Goal: Information Seeking & Learning: Learn about a topic

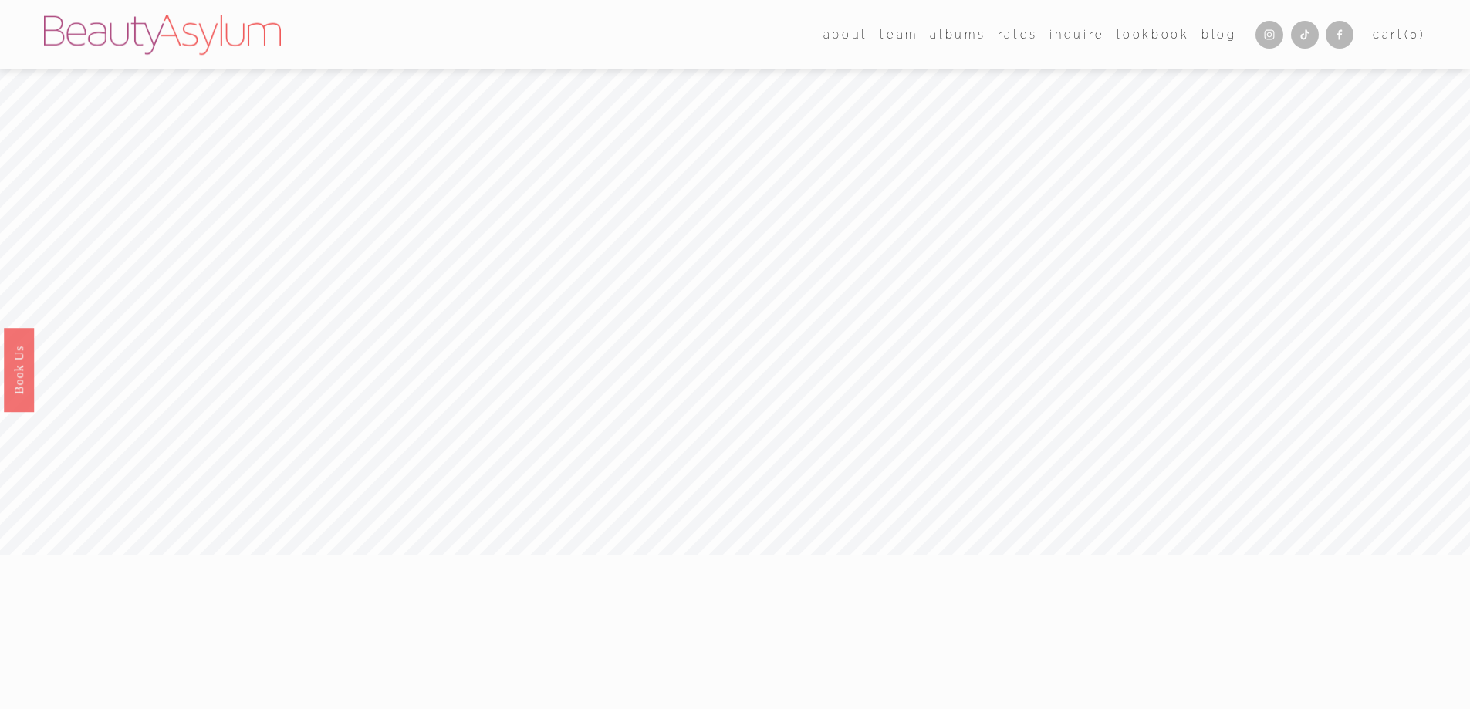
click at [1159, 36] on link "Lookbook" at bounding box center [1153, 34] width 73 height 22
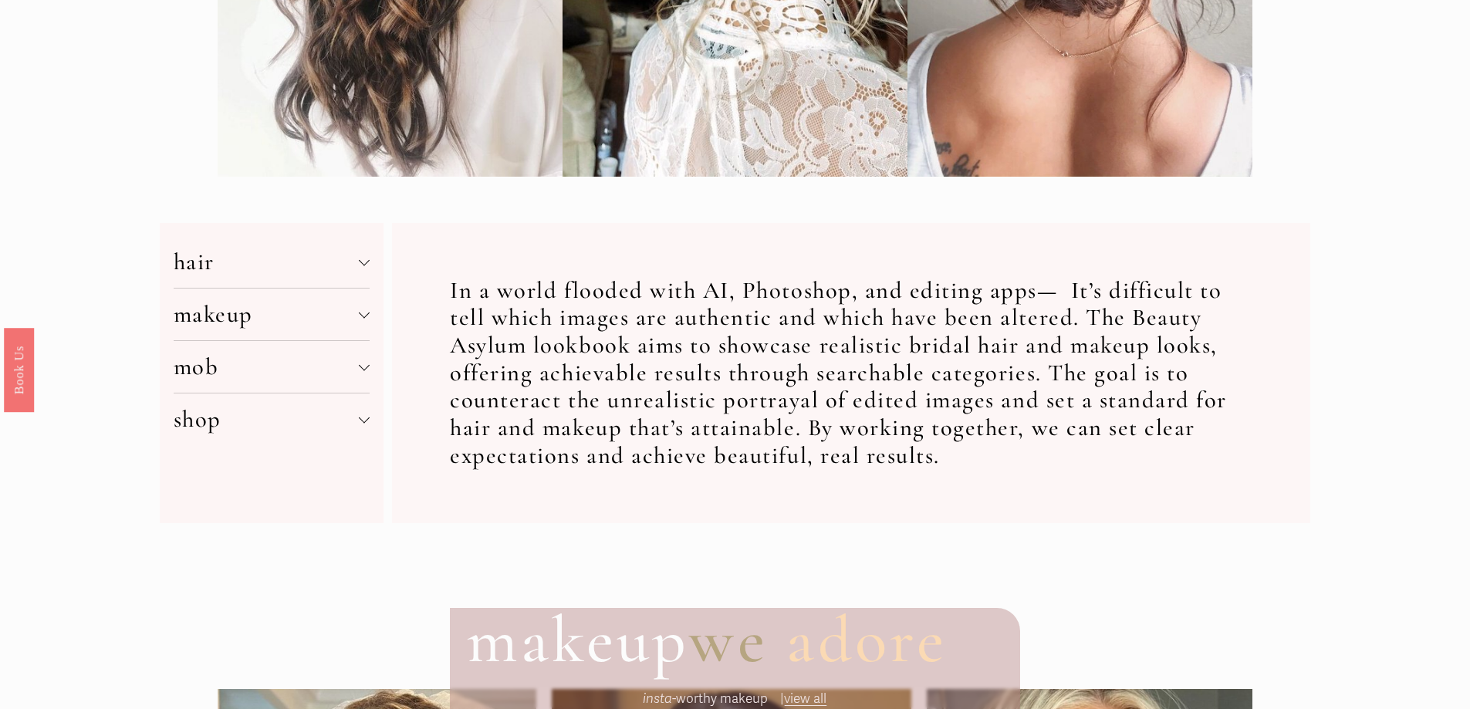
scroll to position [694, 0]
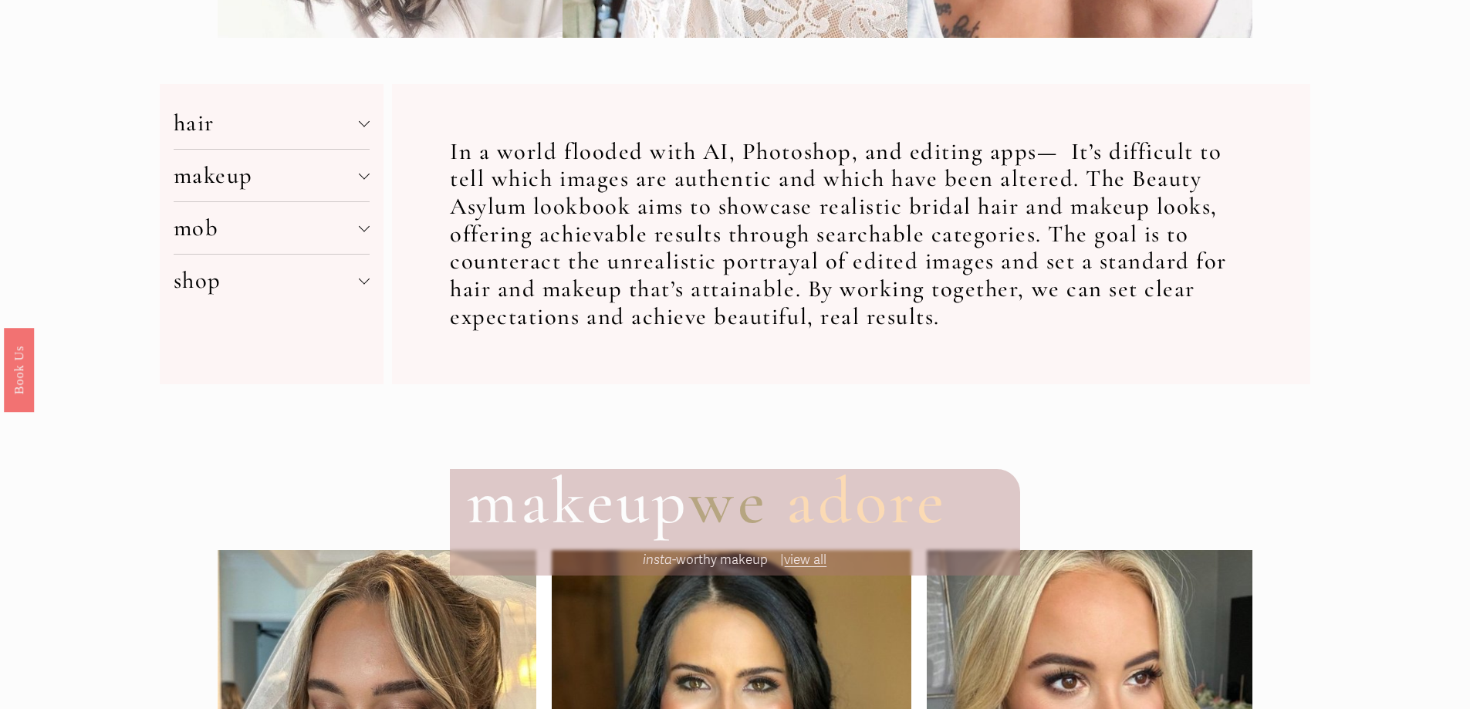
click at [358, 182] on span "makeup" at bounding box center [267, 175] width 186 height 29
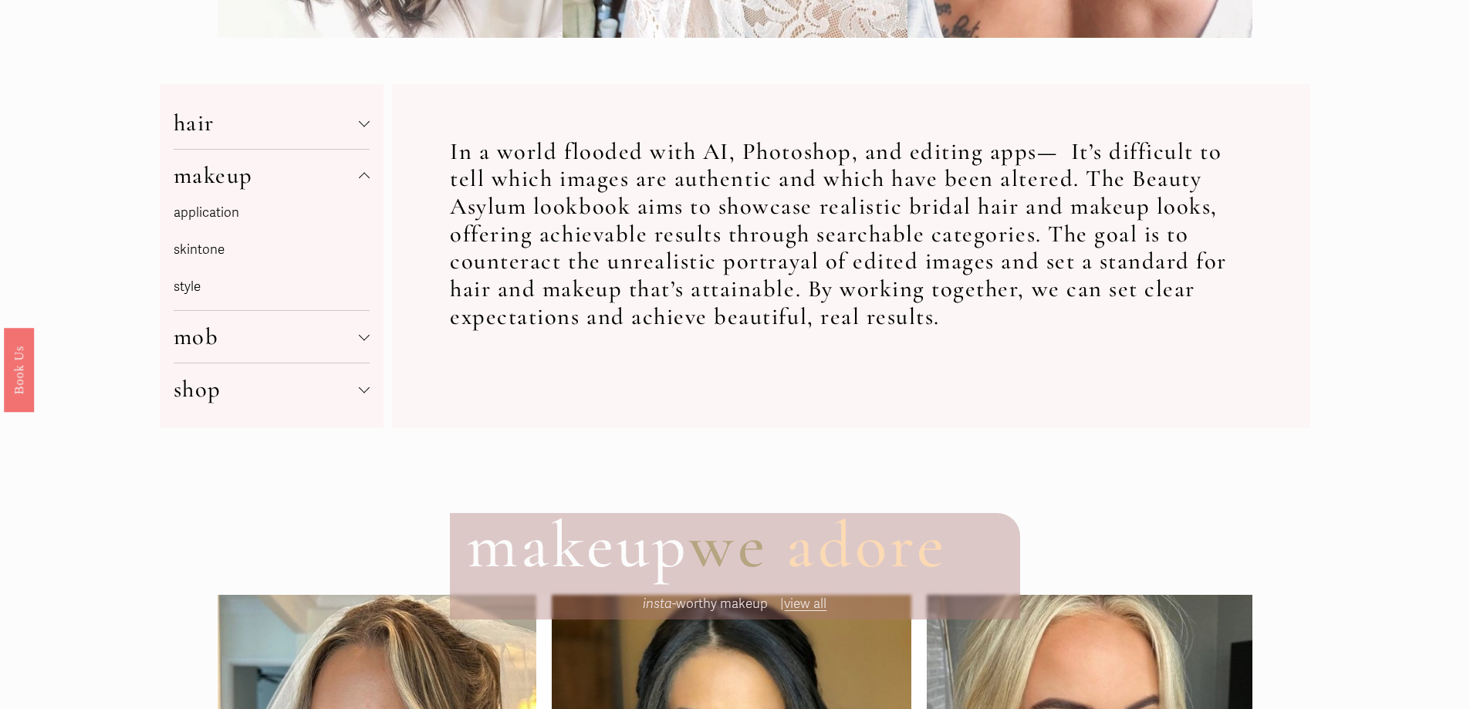
click at [197, 219] on link "application" at bounding box center [207, 212] width 66 height 16
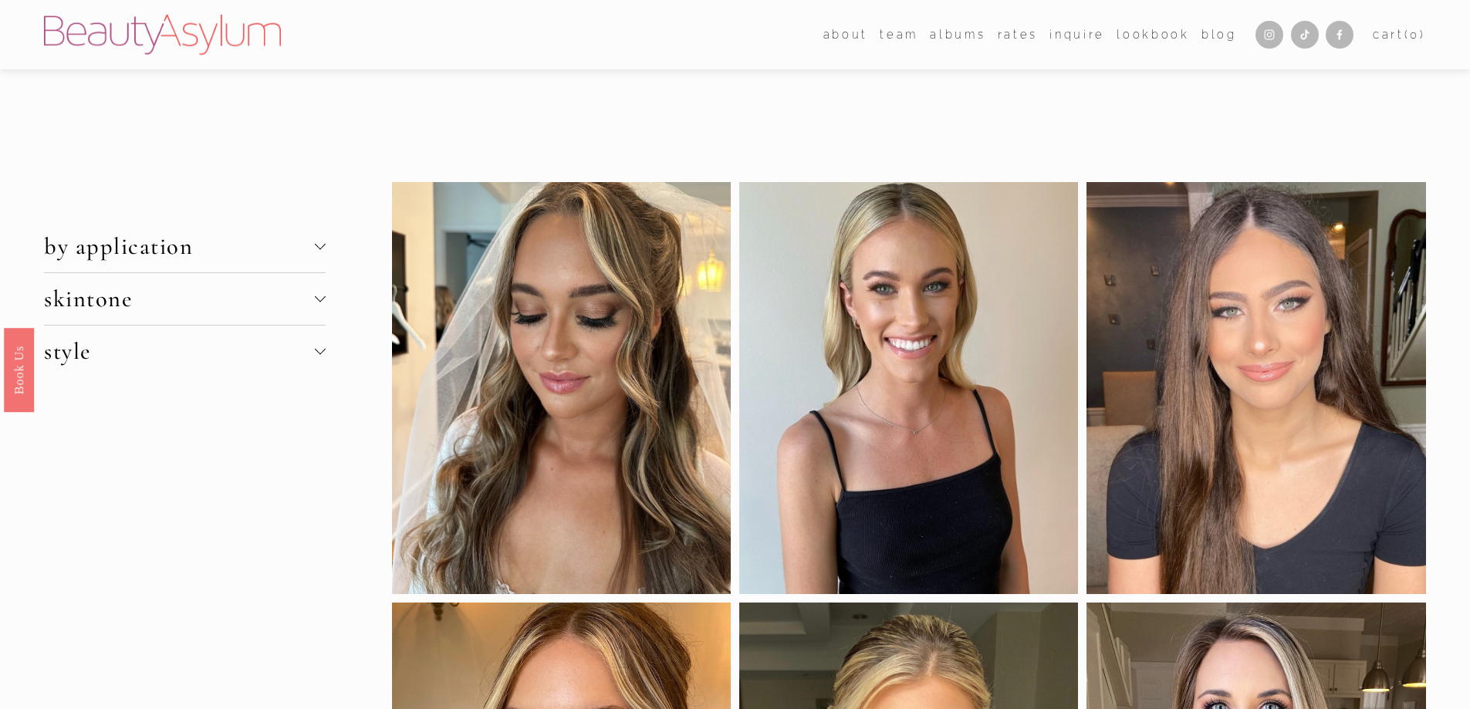
click at [317, 245] on div at bounding box center [319, 244] width 11 height 11
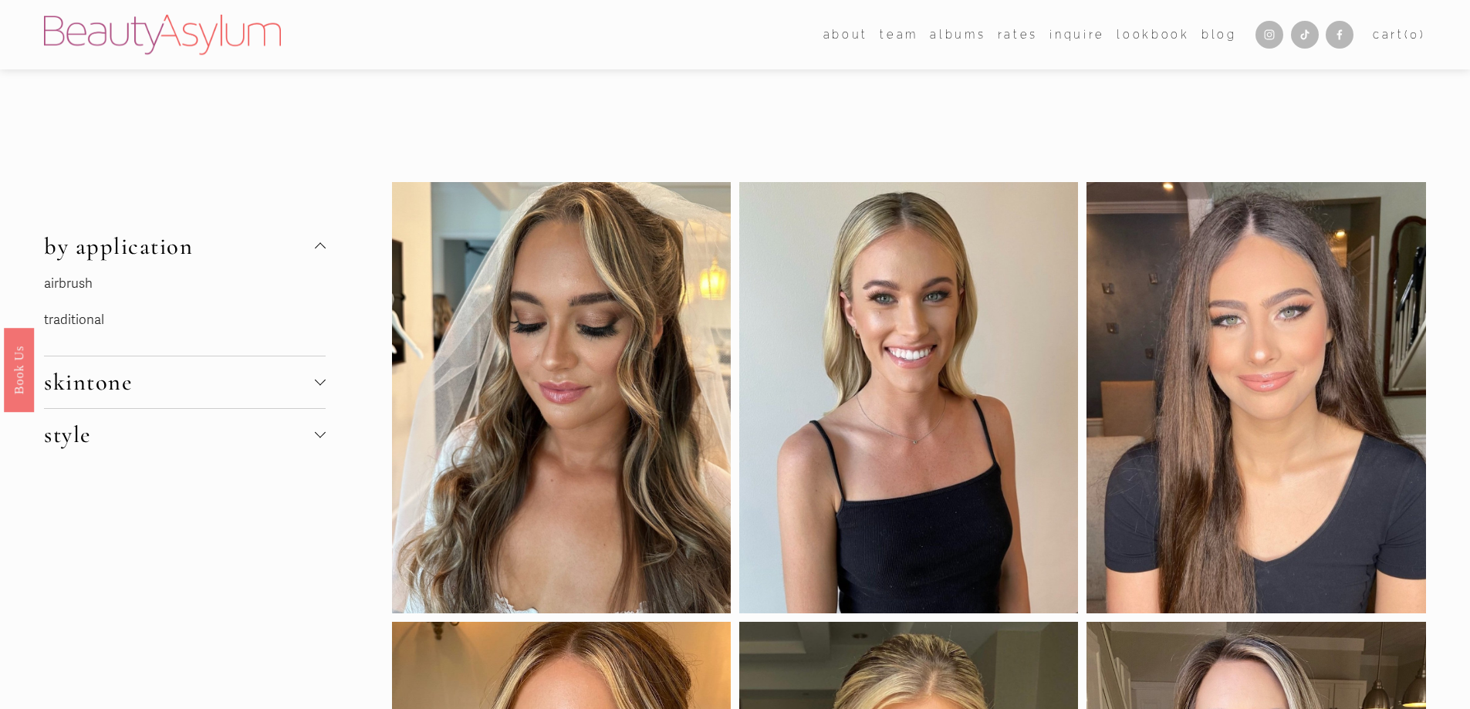
click at [82, 316] on link "traditional" at bounding box center [74, 320] width 60 height 16
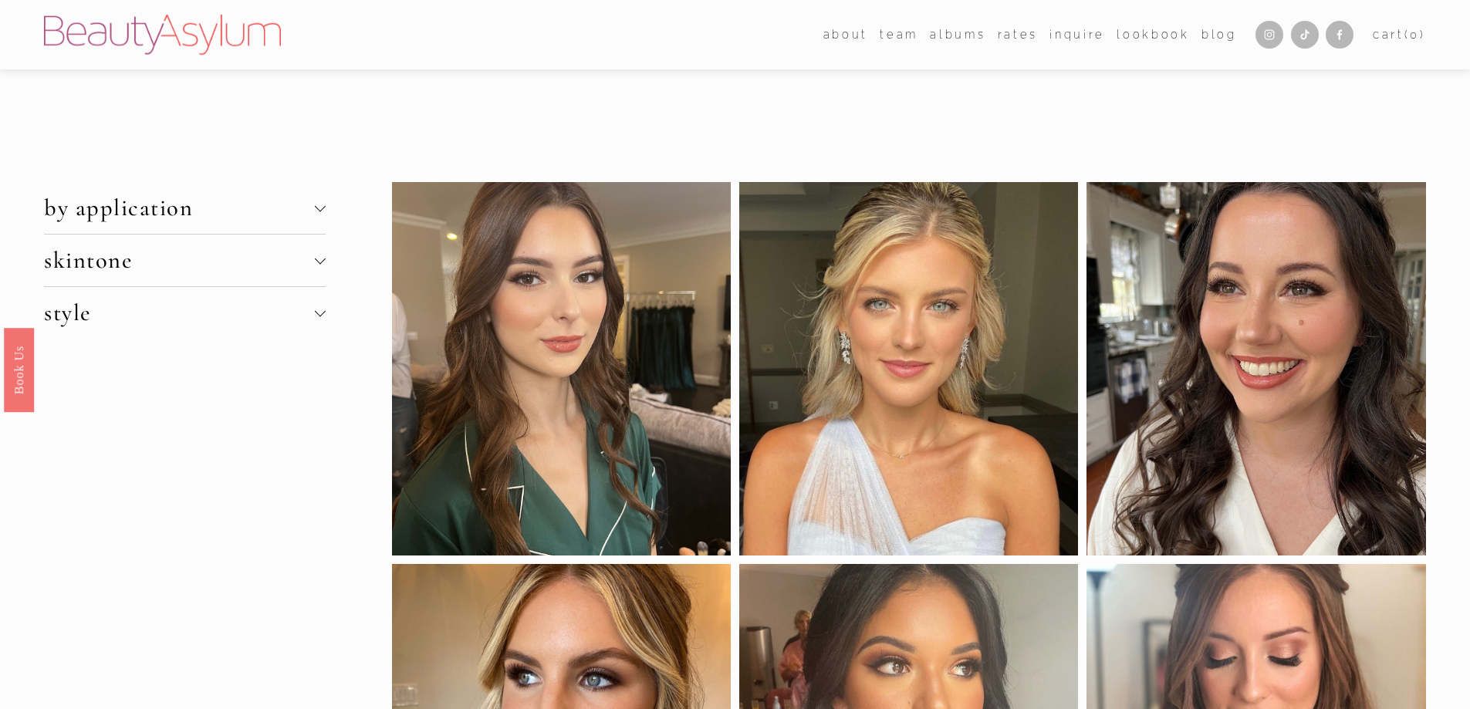
click at [320, 260] on div at bounding box center [319, 258] width 11 height 11
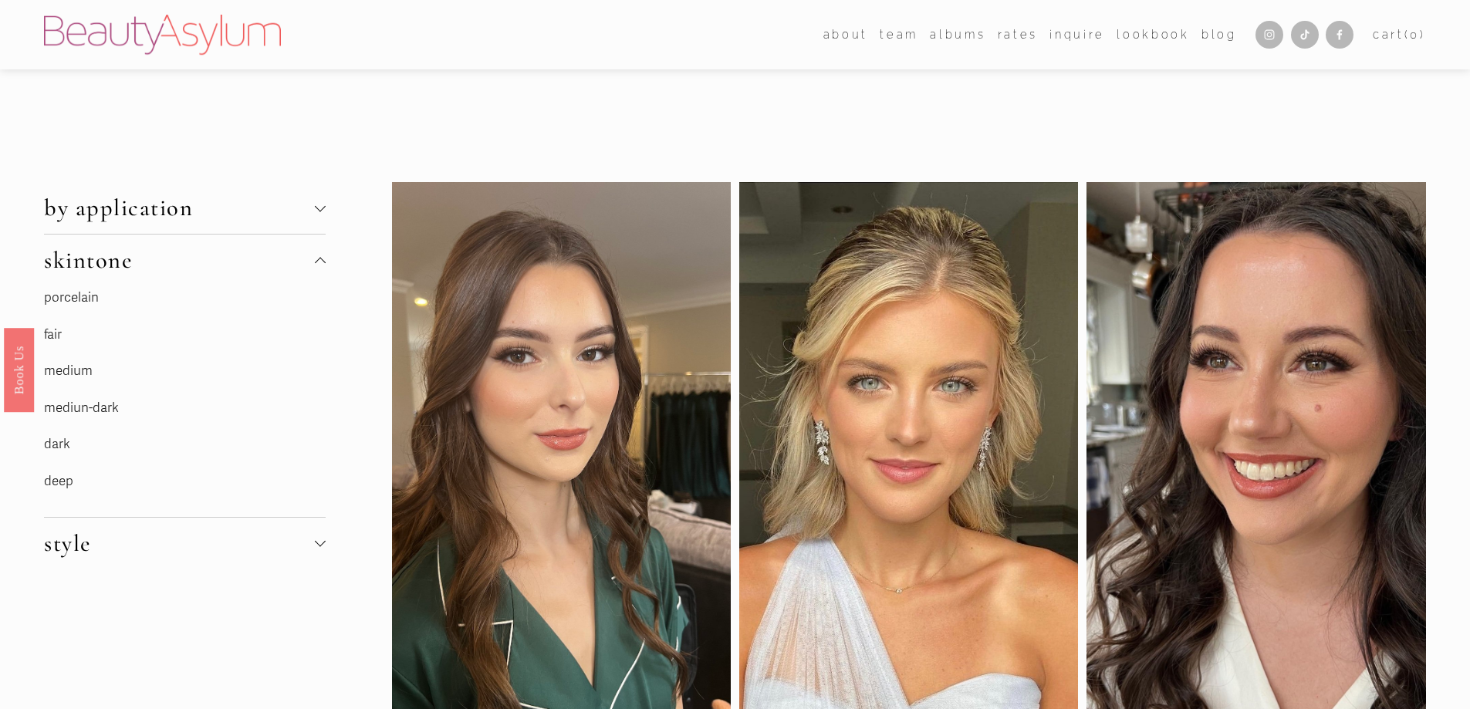
click at [77, 363] on link "medium" at bounding box center [68, 371] width 49 height 16
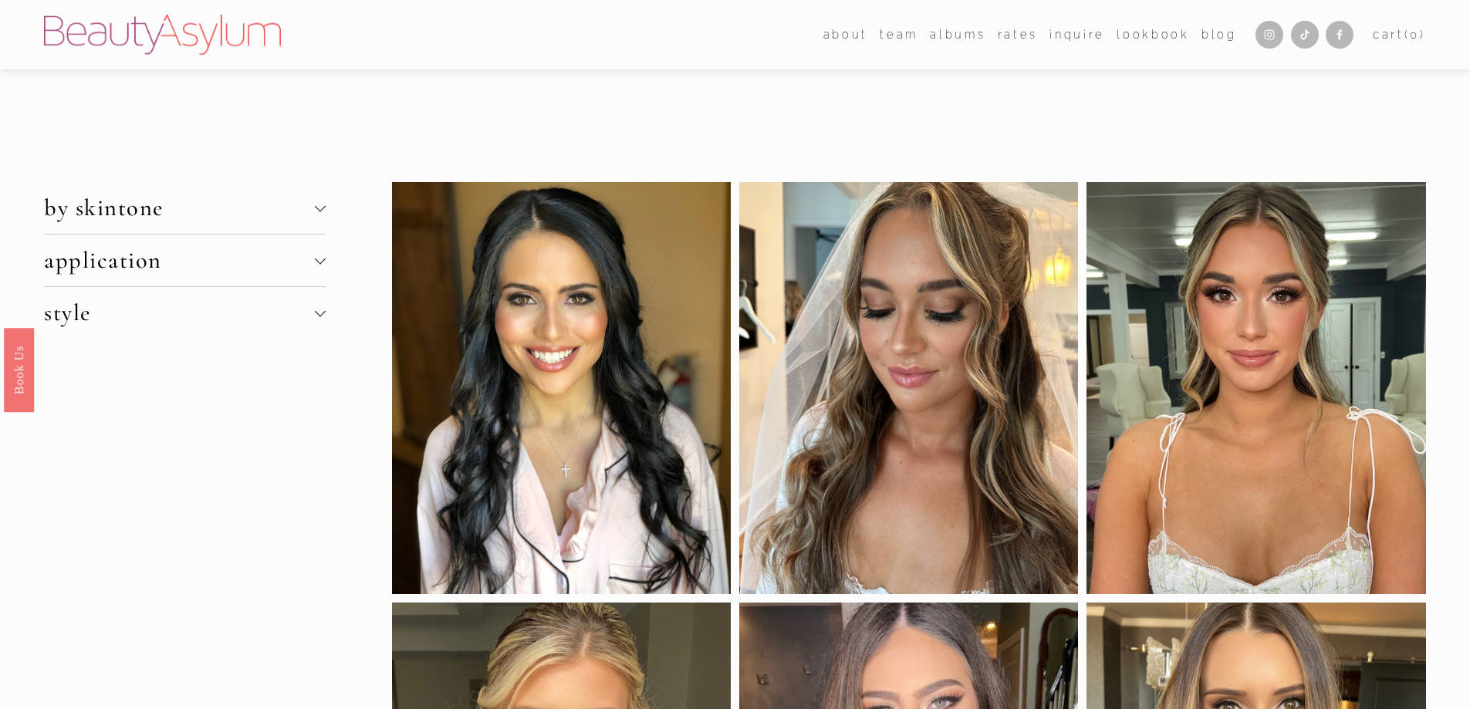
click at [322, 203] on div at bounding box center [319, 206] width 11 height 11
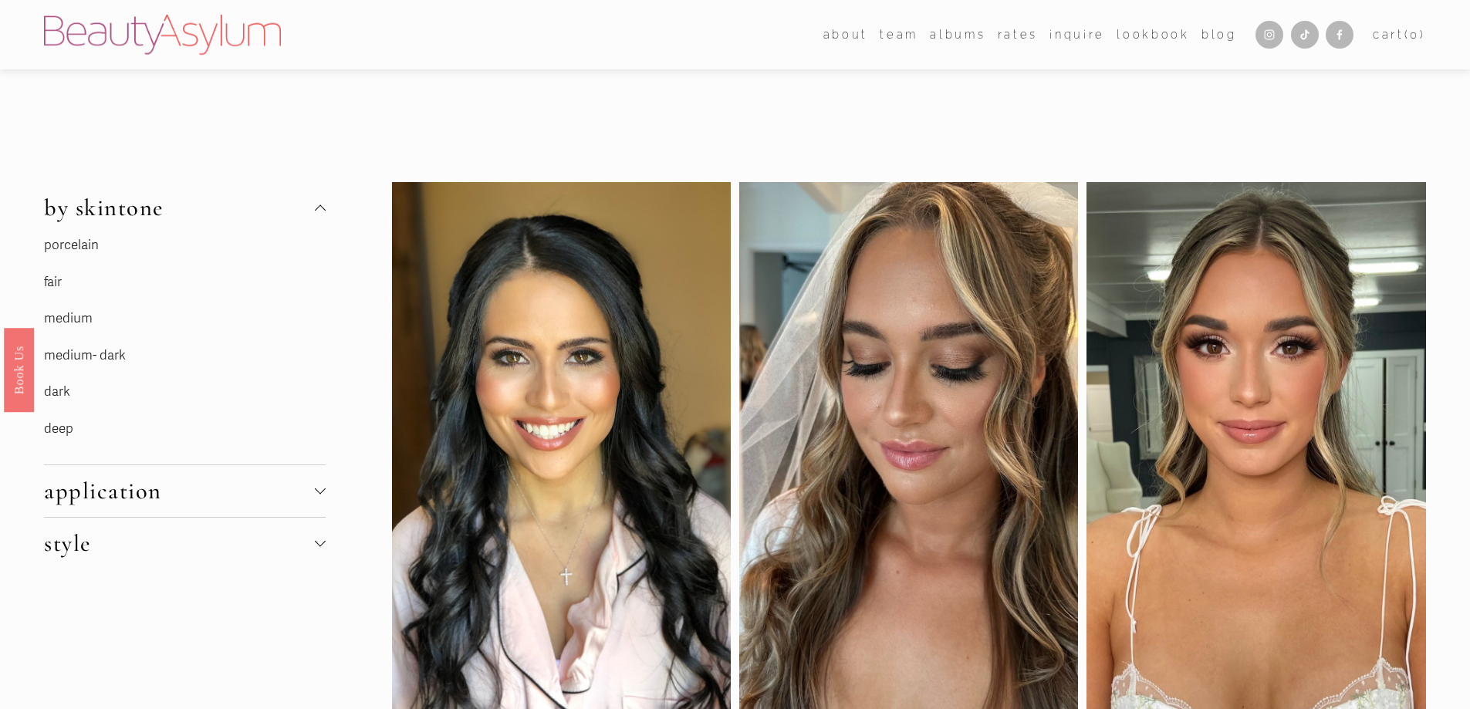
click at [63, 283] on p "fair" at bounding box center [159, 283] width 231 height 24
click at [60, 282] on link "fair" at bounding box center [53, 282] width 18 height 16
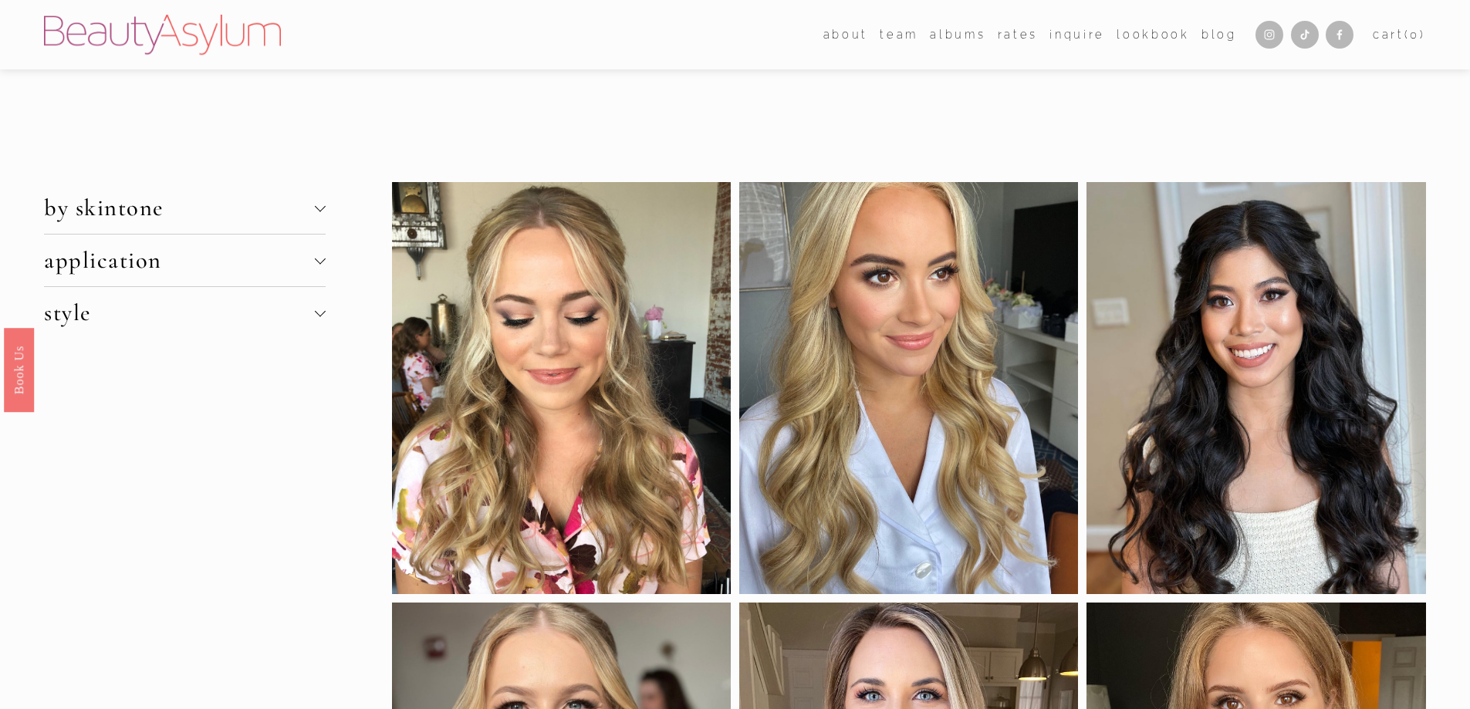
click at [320, 208] on div at bounding box center [319, 206] width 11 height 11
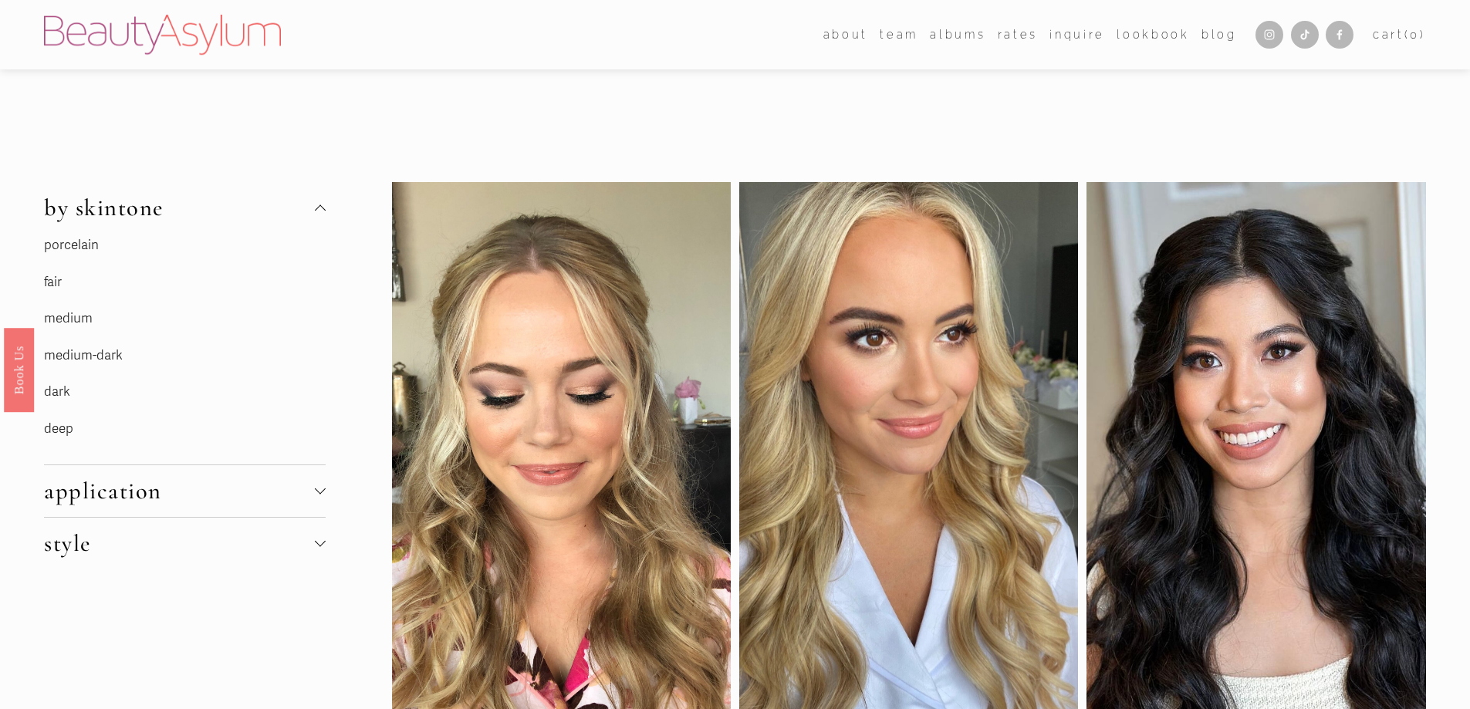
click at [319, 491] on div at bounding box center [319, 489] width 11 height 11
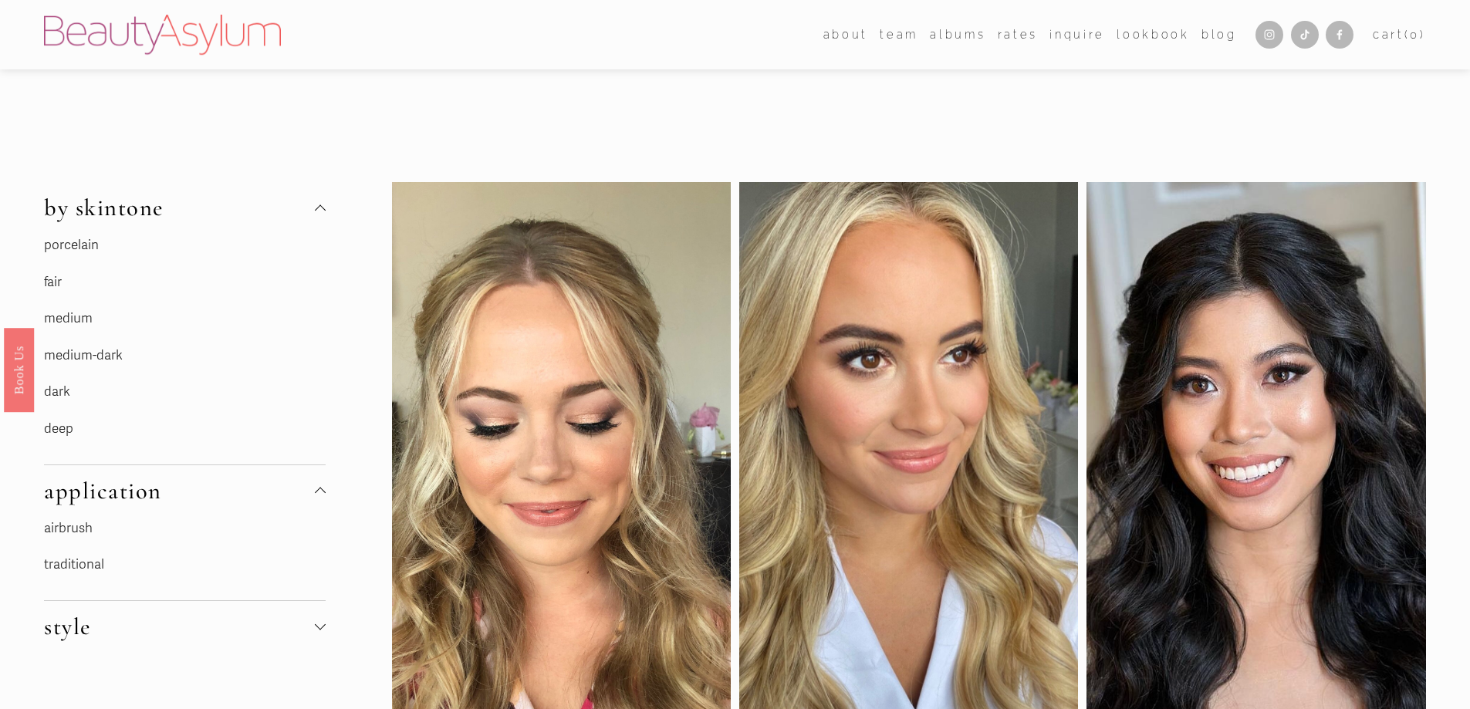
click at [315, 624] on div at bounding box center [319, 625] width 11 height 11
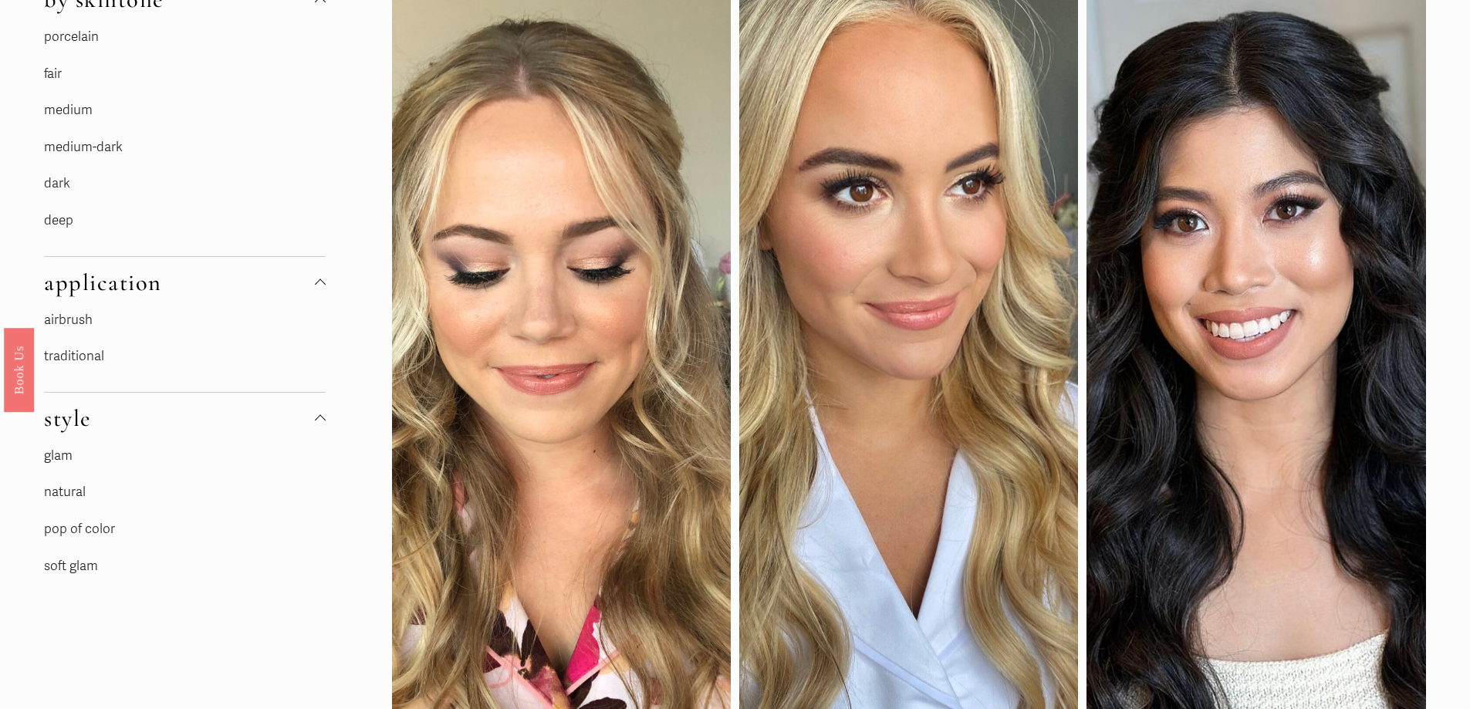
scroll to position [231, 0]
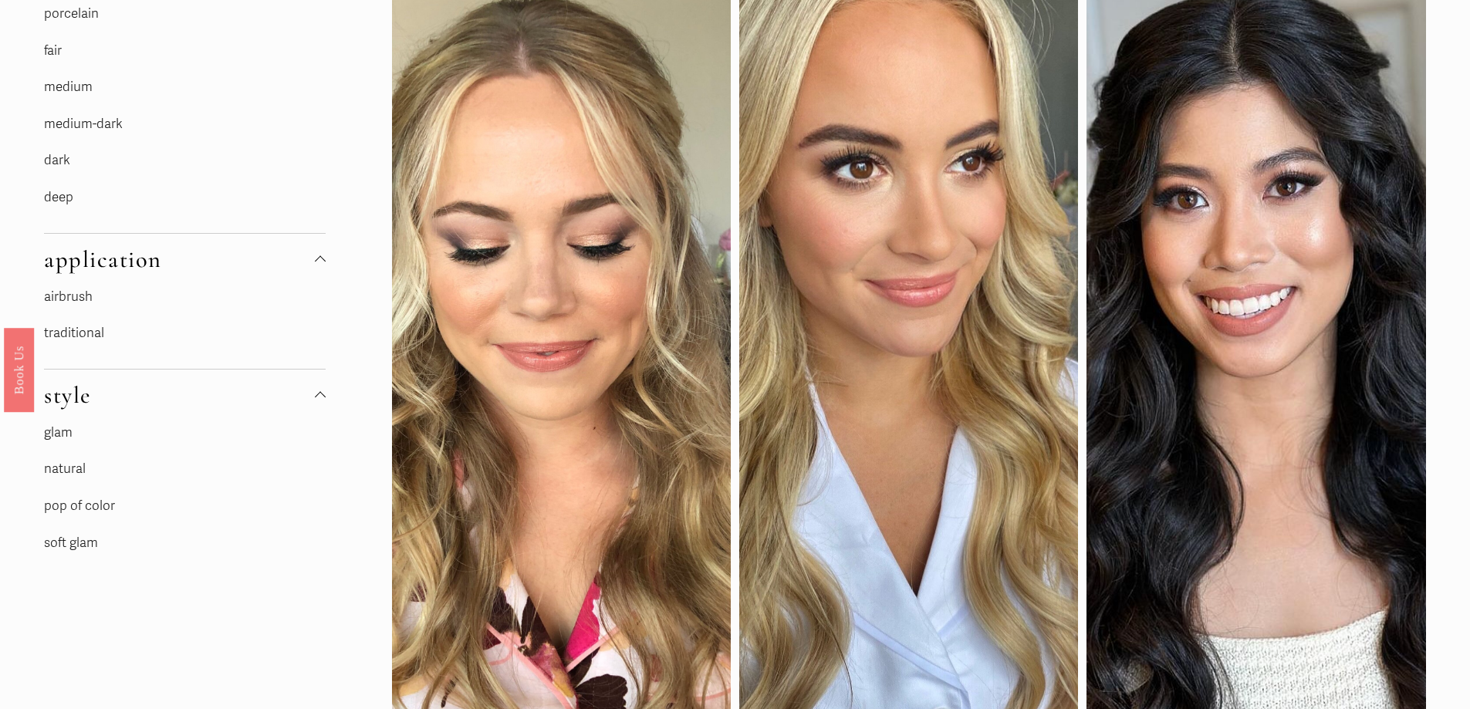
click at [68, 542] on link "soft glam" at bounding box center [71, 543] width 54 height 16
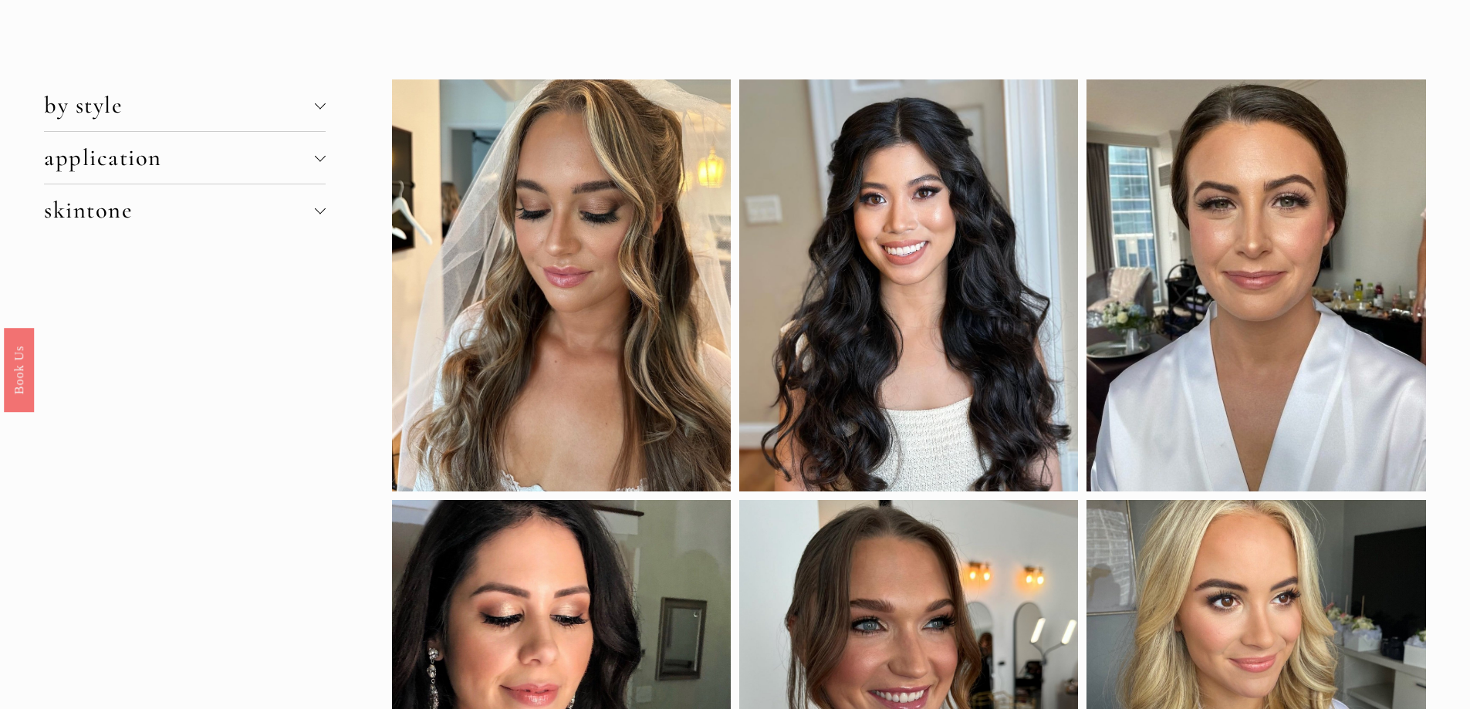
scroll to position [77, 0]
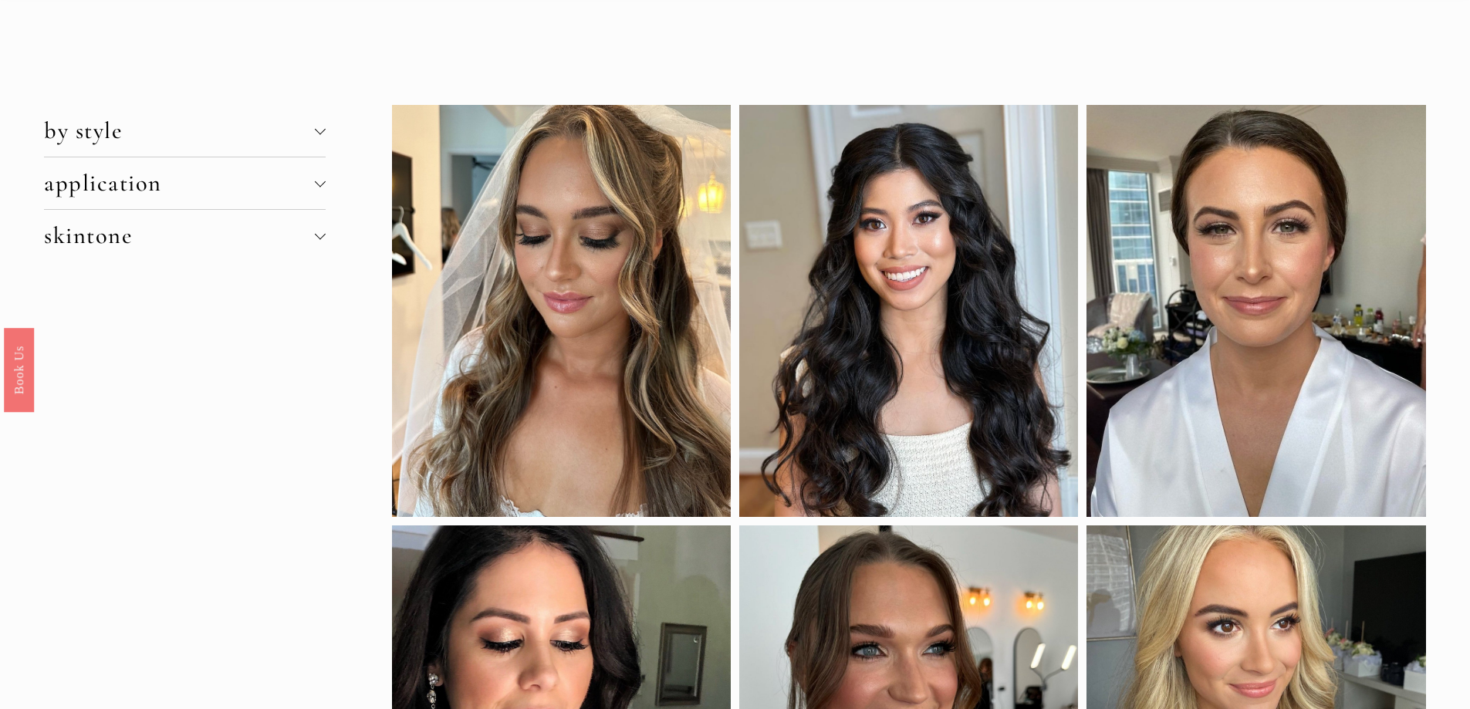
click at [318, 240] on div at bounding box center [320, 236] width 11 height 11
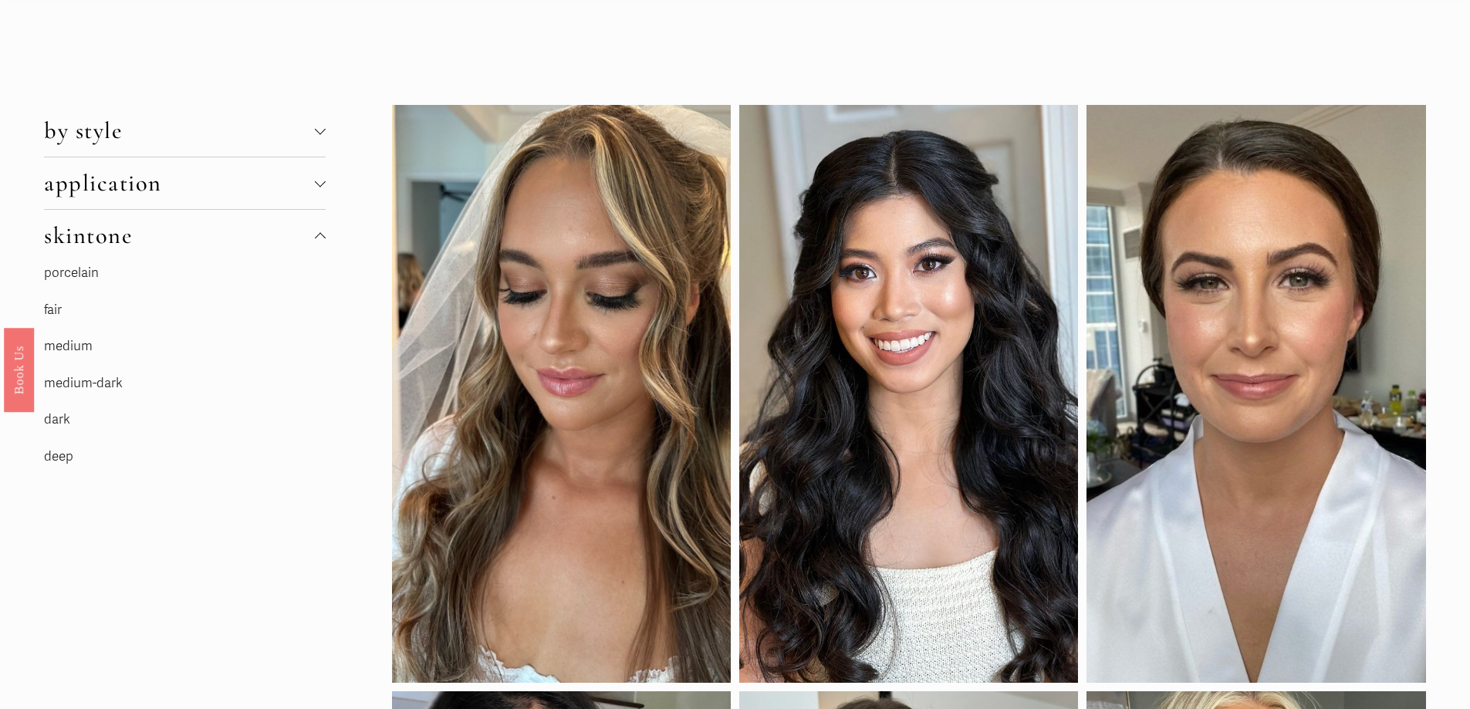
click at [318, 128] on div at bounding box center [319, 128] width 11 height 11
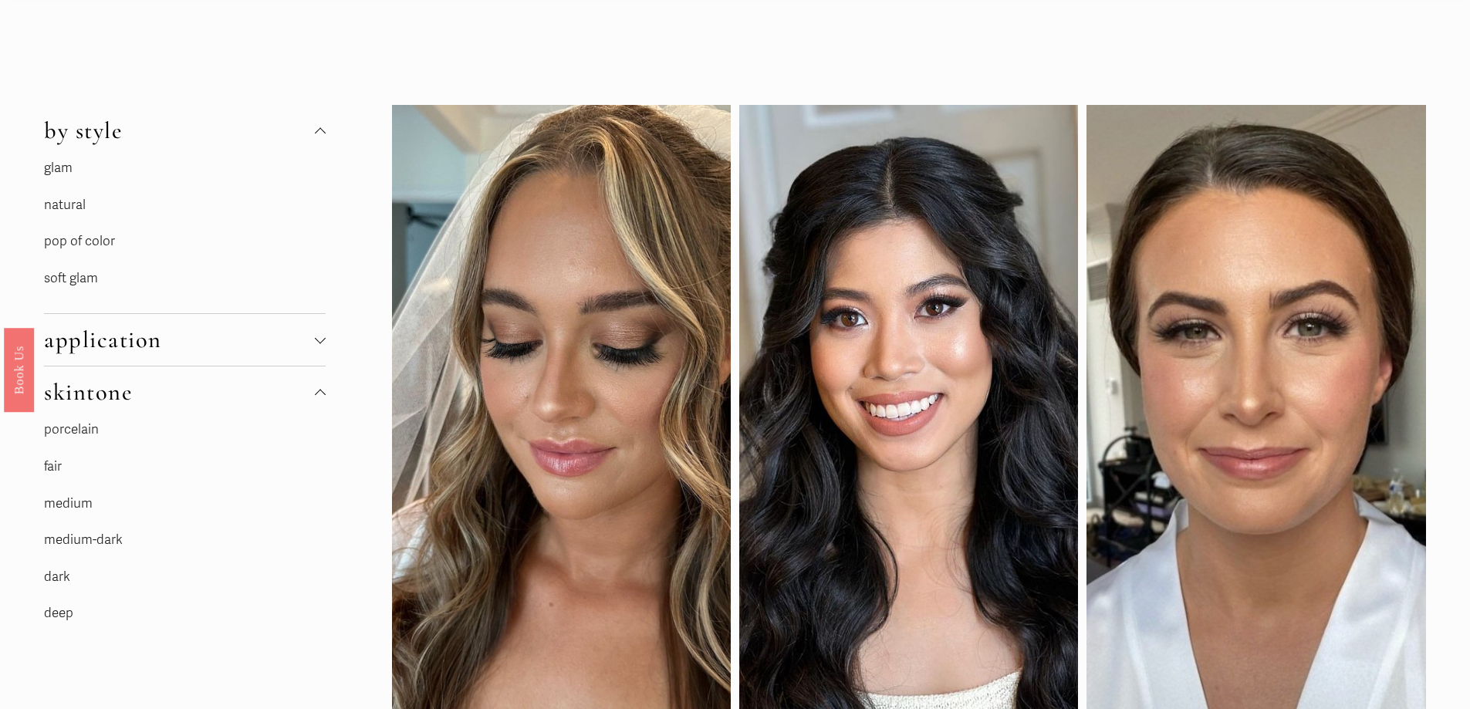
click at [57, 202] on link "natural" at bounding box center [65, 205] width 42 height 16
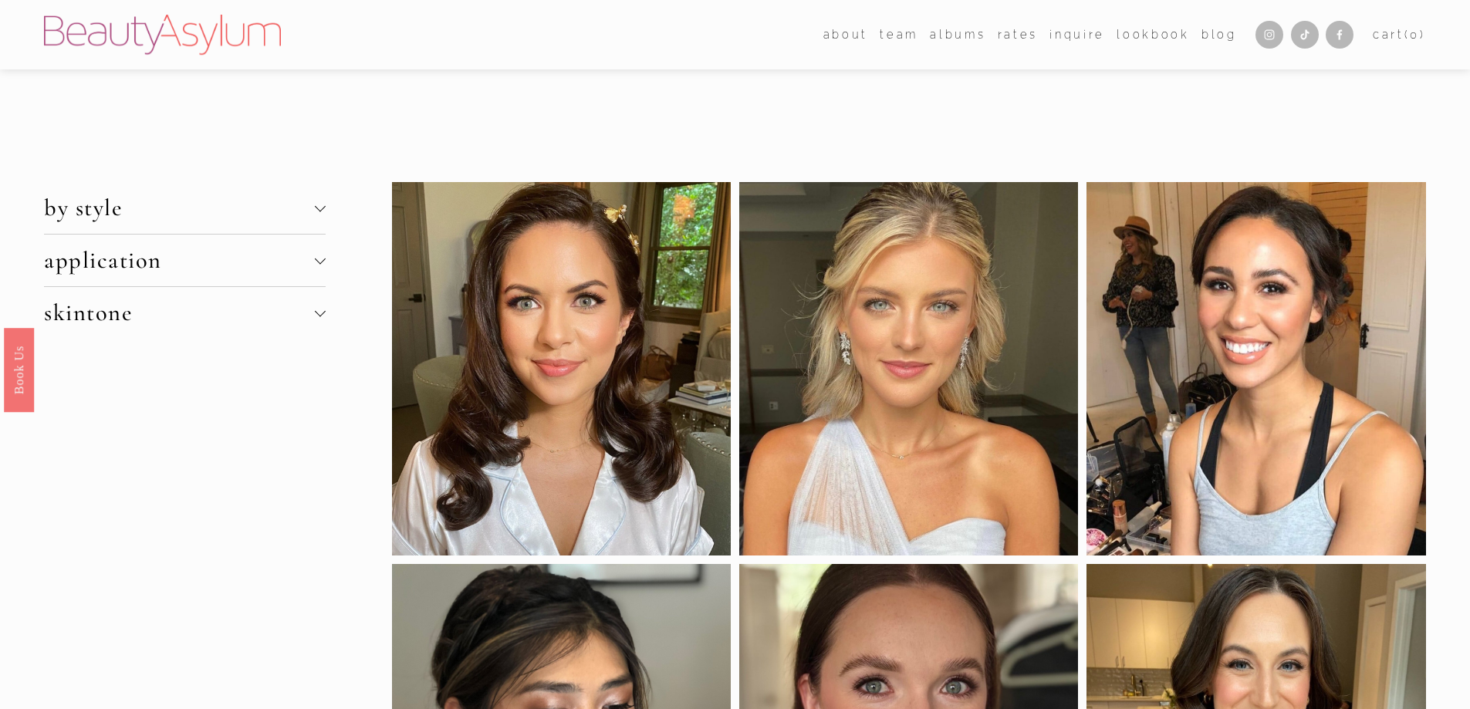
click at [317, 309] on div at bounding box center [319, 311] width 11 height 11
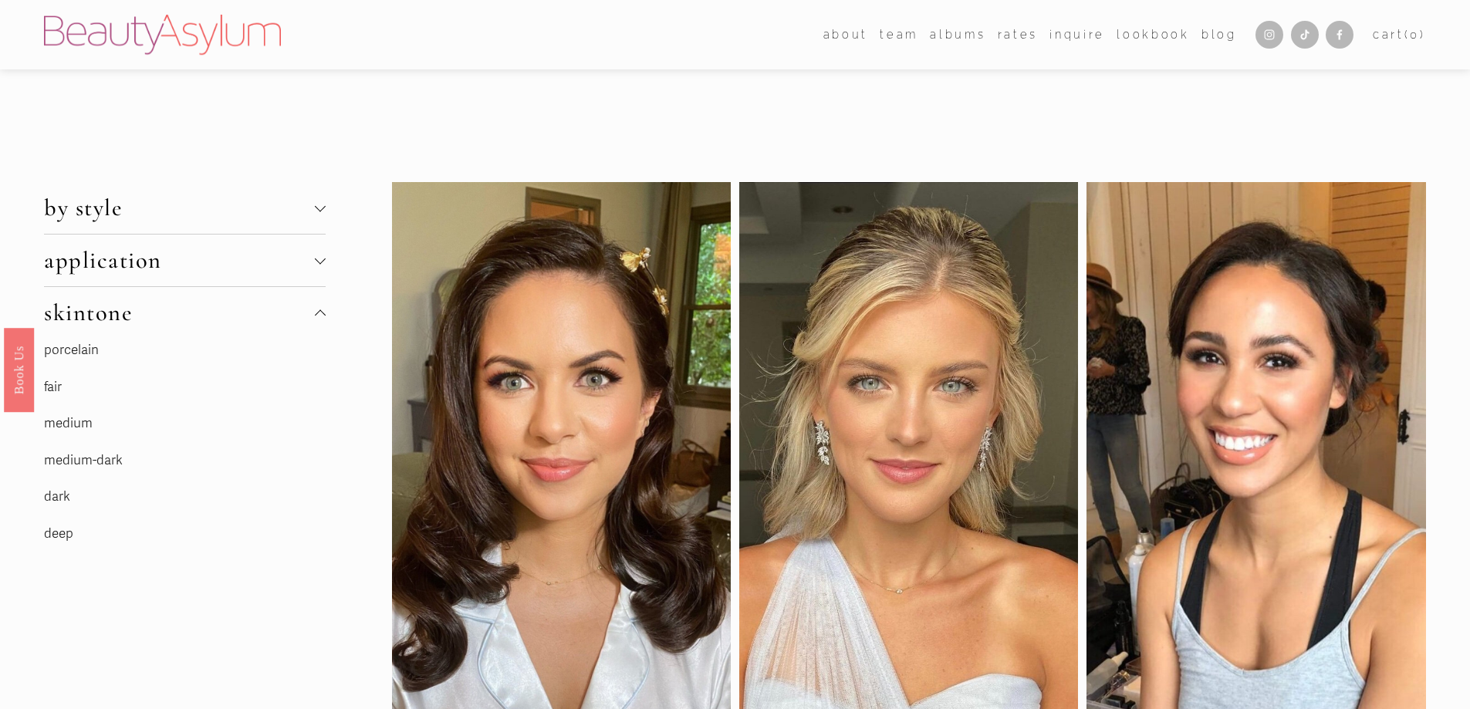
click at [62, 391] on link "fair" at bounding box center [53, 387] width 18 height 16
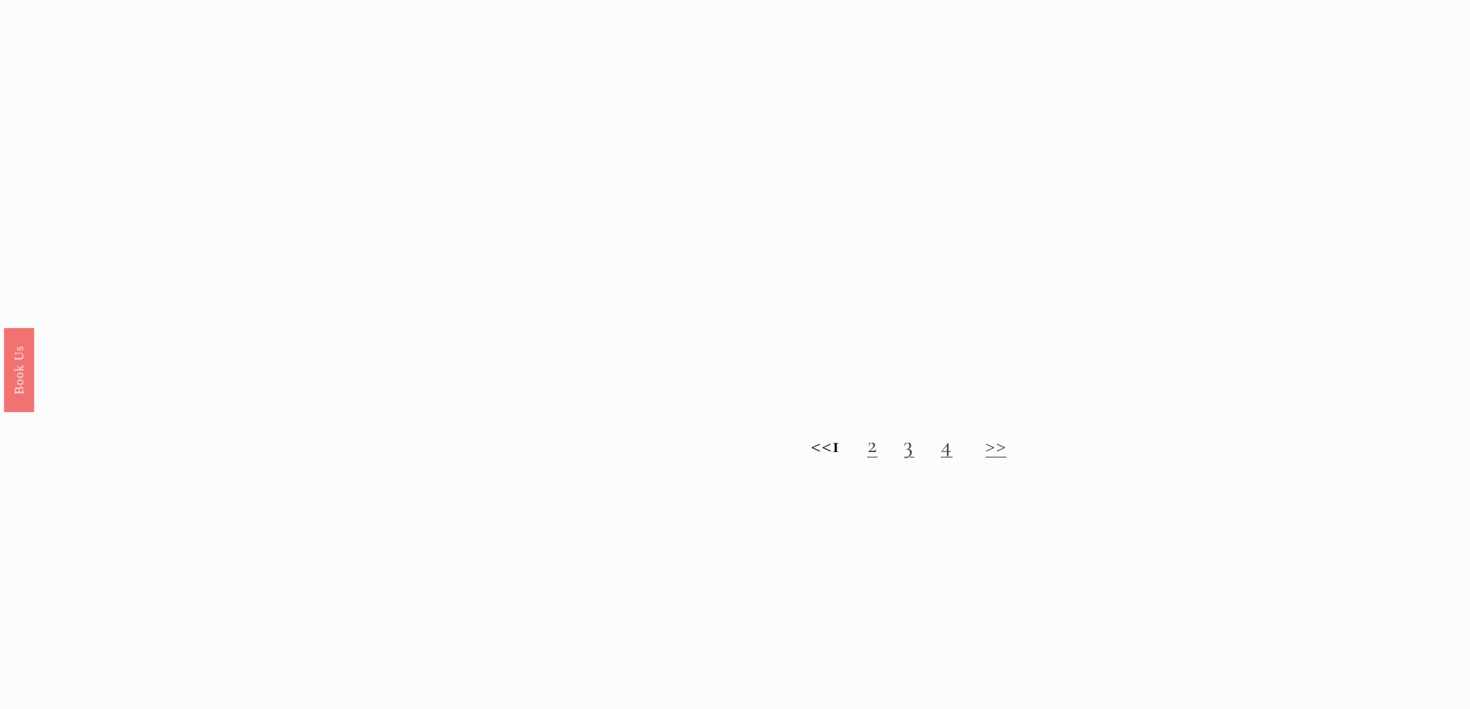
scroll to position [1852, 0]
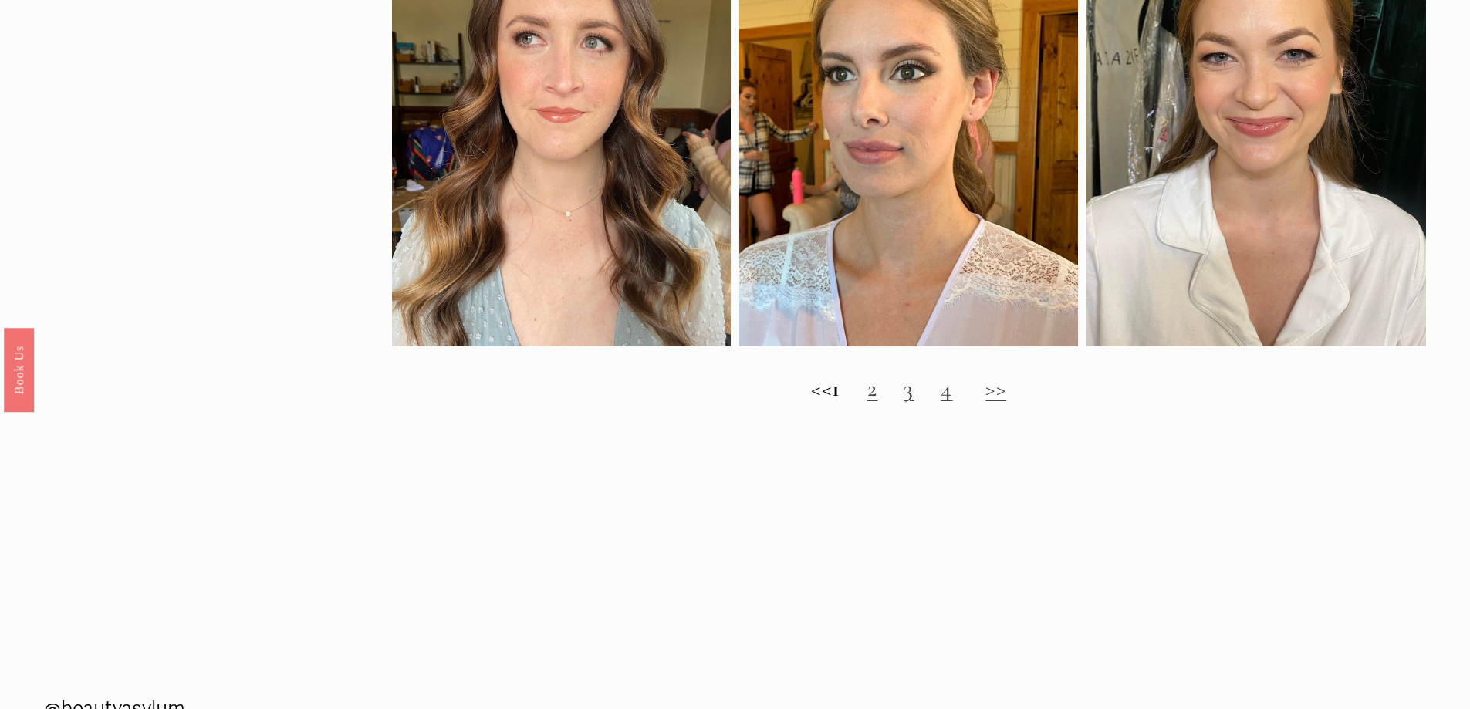
click at [878, 403] on link "2" at bounding box center [872, 388] width 11 height 29
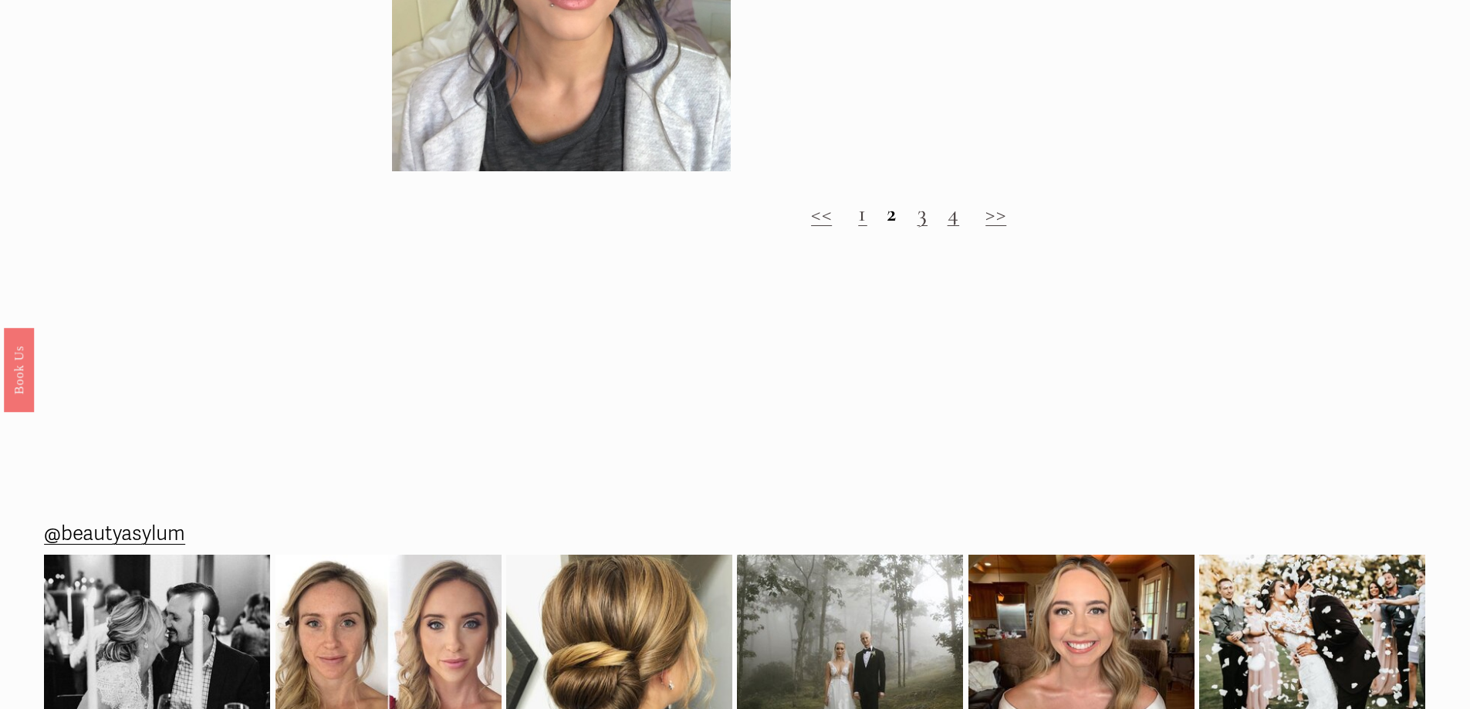
scroll to position [2006, 0]
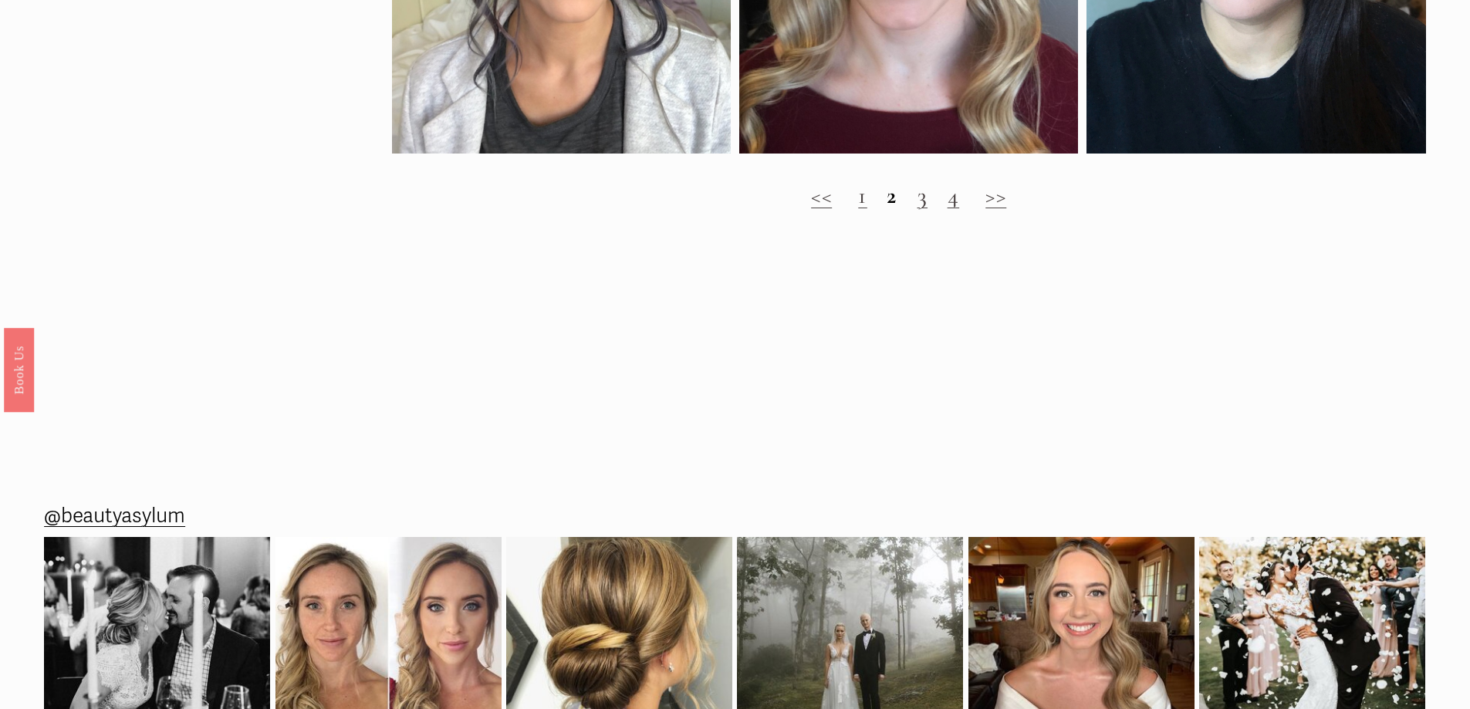
click at [922, 210] on link "3" at bounding box center [922, 195] width 11 height 29
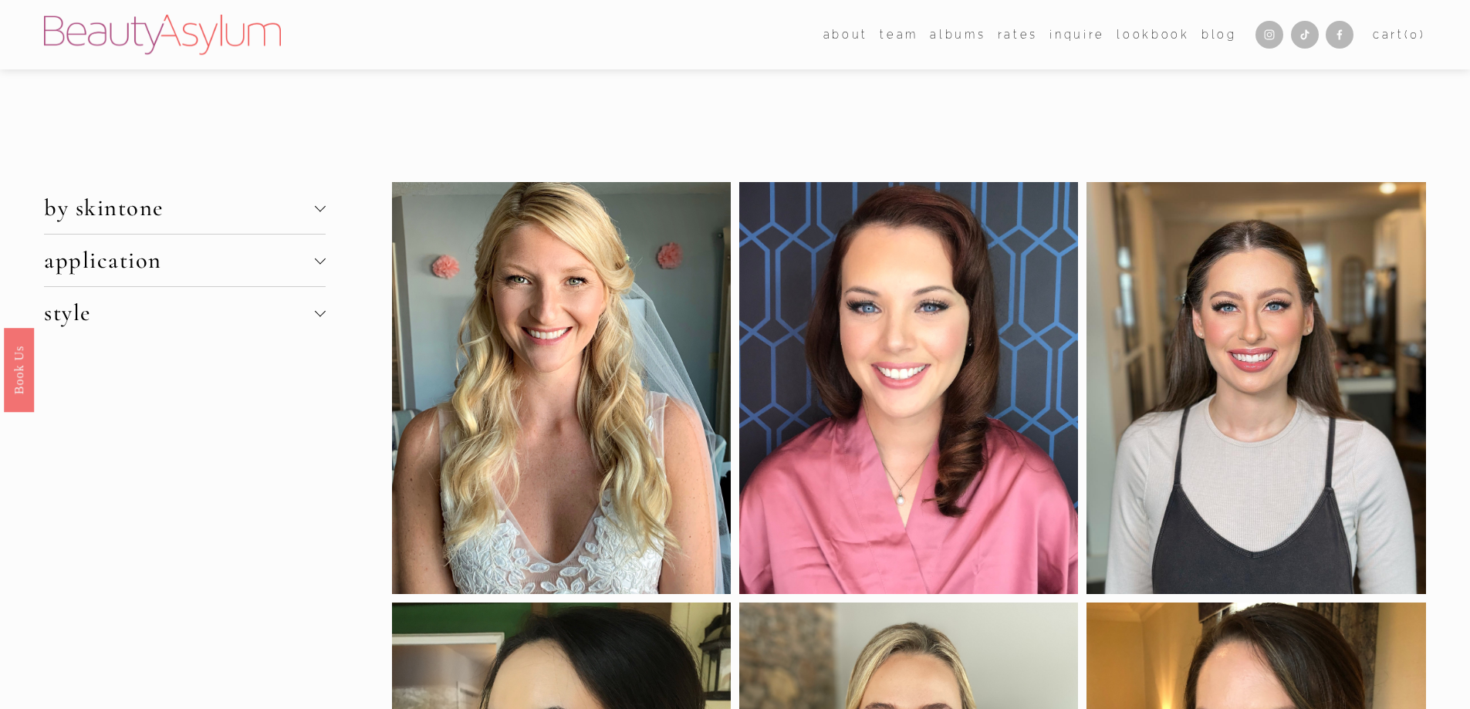
click at [323, 265] on div at bounding box center [320, 260] width 11 height 11
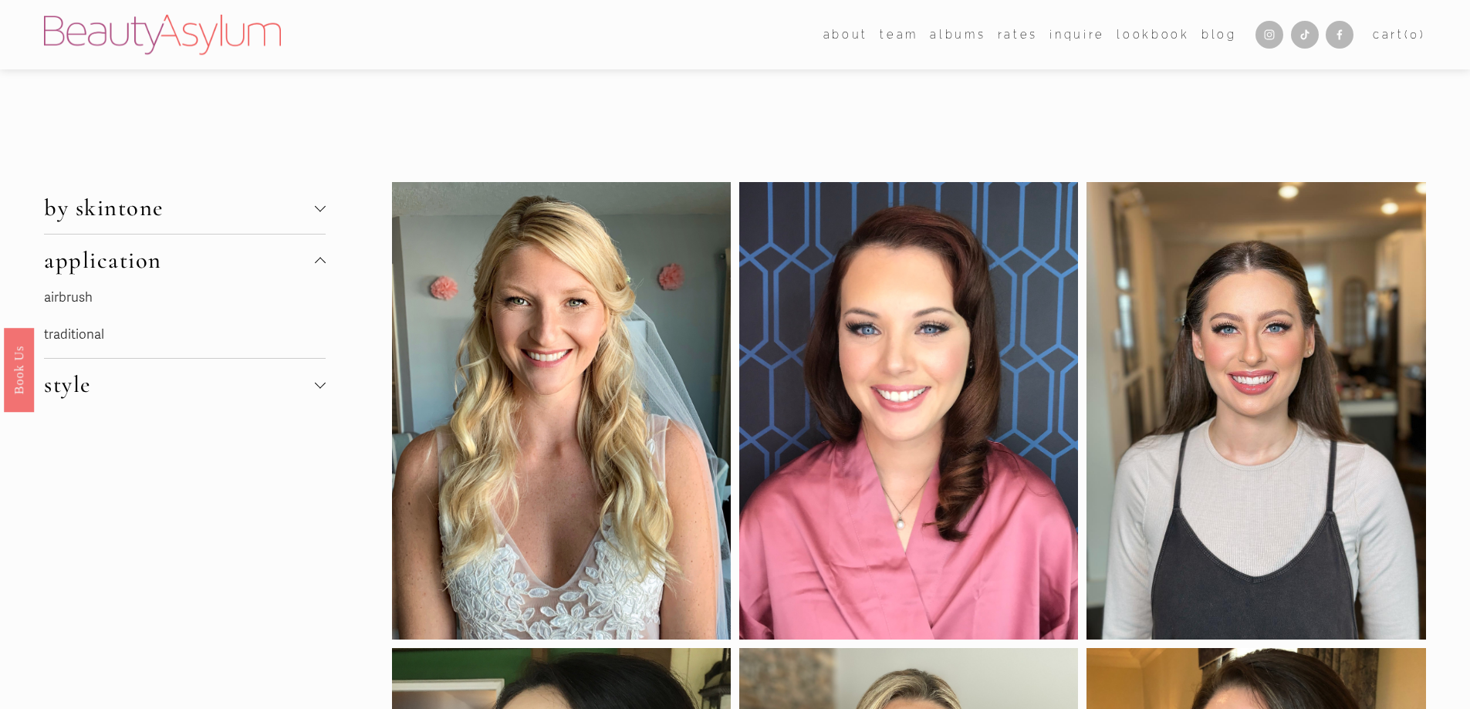
click at [79, 299] on link "airbrush" at bounding box center [68, 297] width 49 height 16
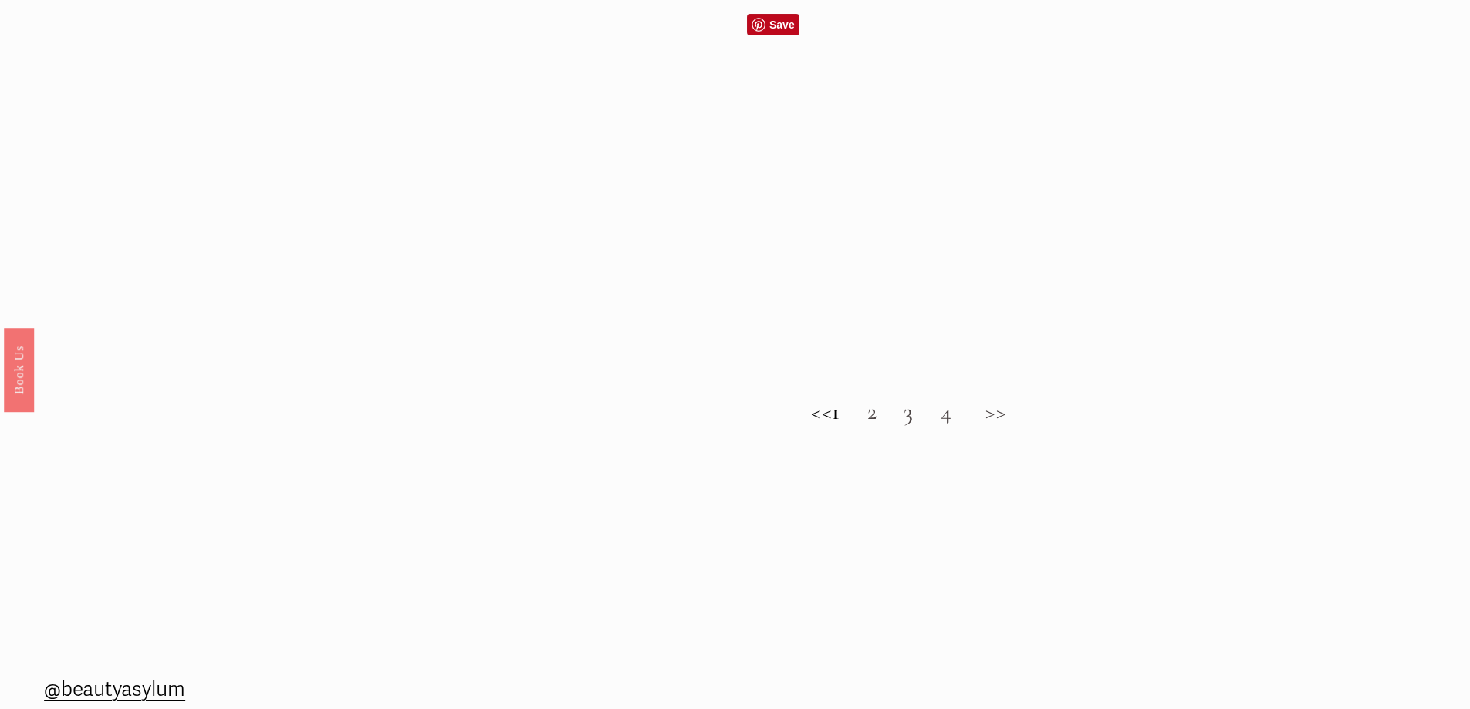
scroll to position [1852, 0]
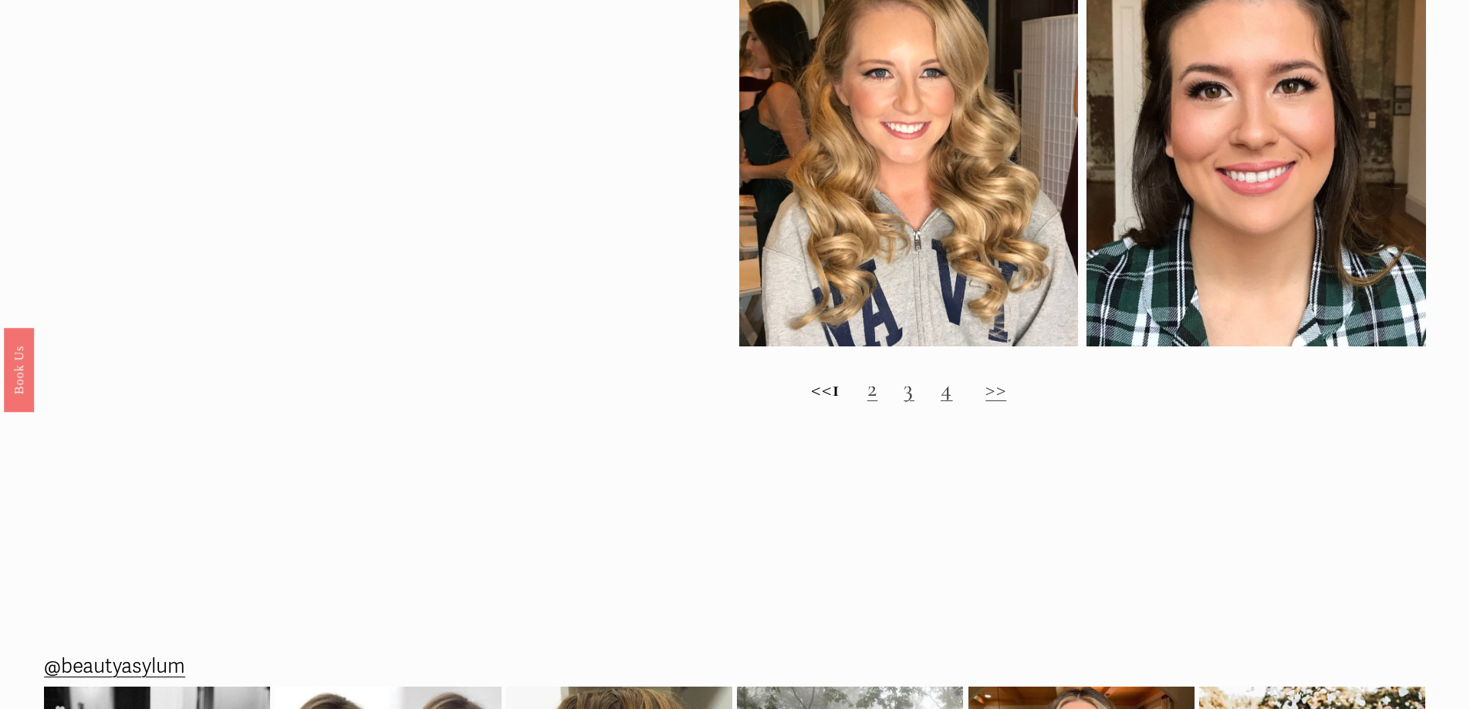
click at [878, 403] on link "2" at bounding box center [872, 388] width 11 height 29
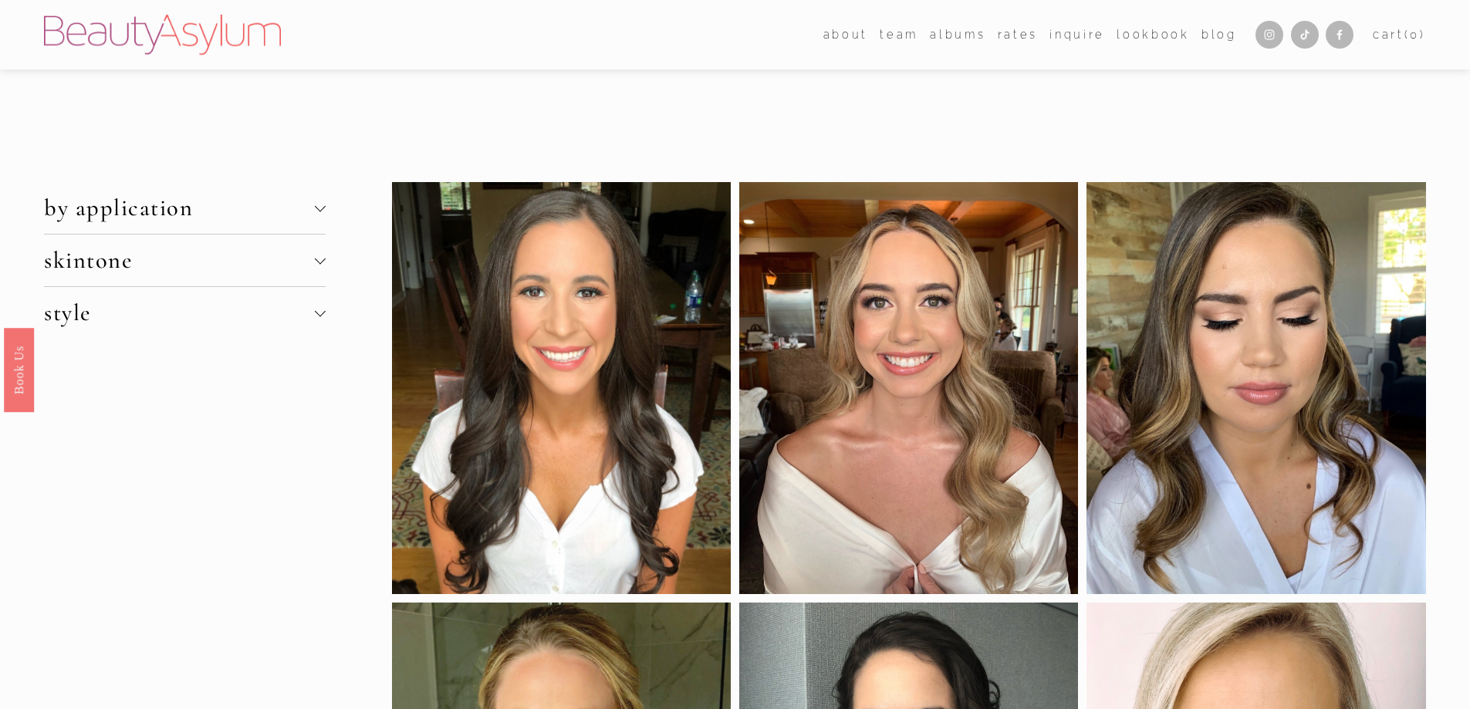
click at [319, 210] on div at bounding box center [319, 206] width 11 height 11
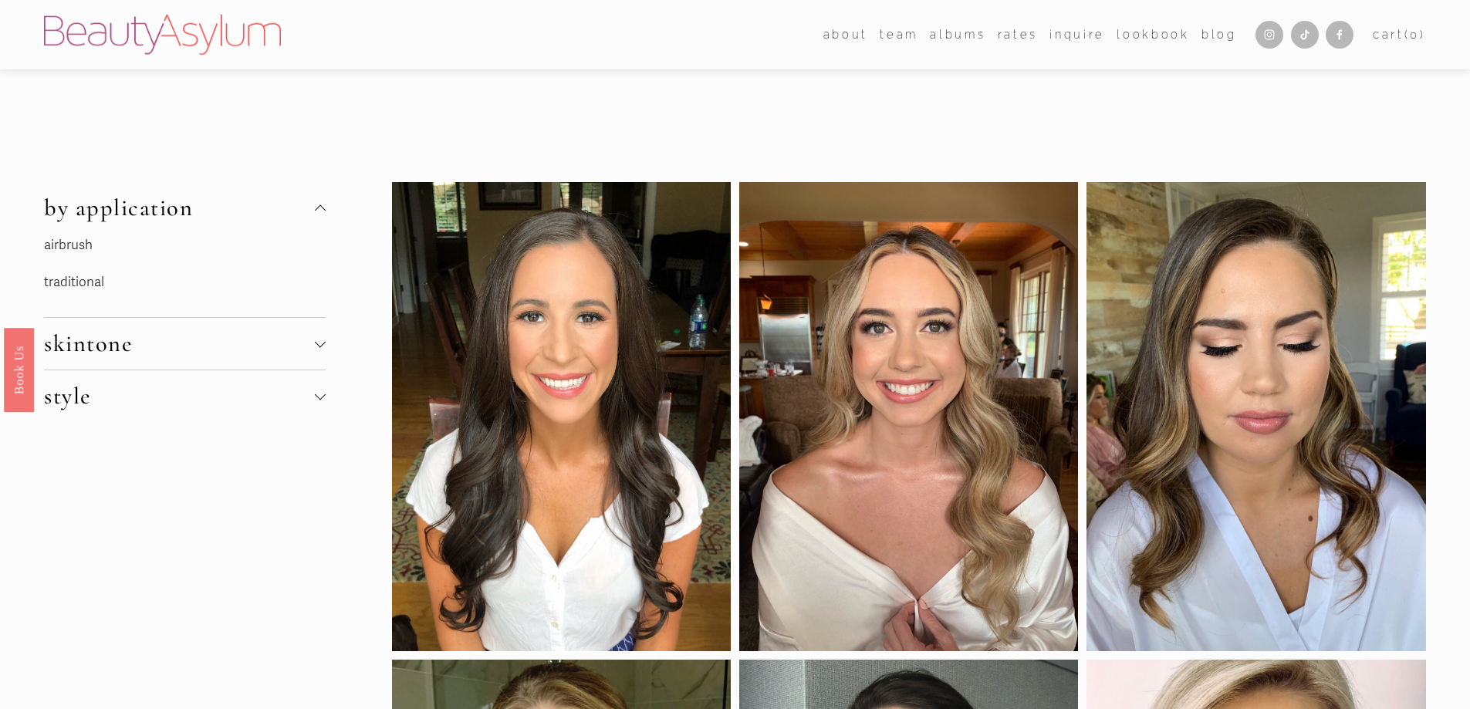
drag, startPoint x: 57, startPoint y: 279, endPoint x: 65, endPoint y: 274, distance: 9.4
click at [57, 279] on link "traditional" at bounding box center [74, 282] width 60 height 16
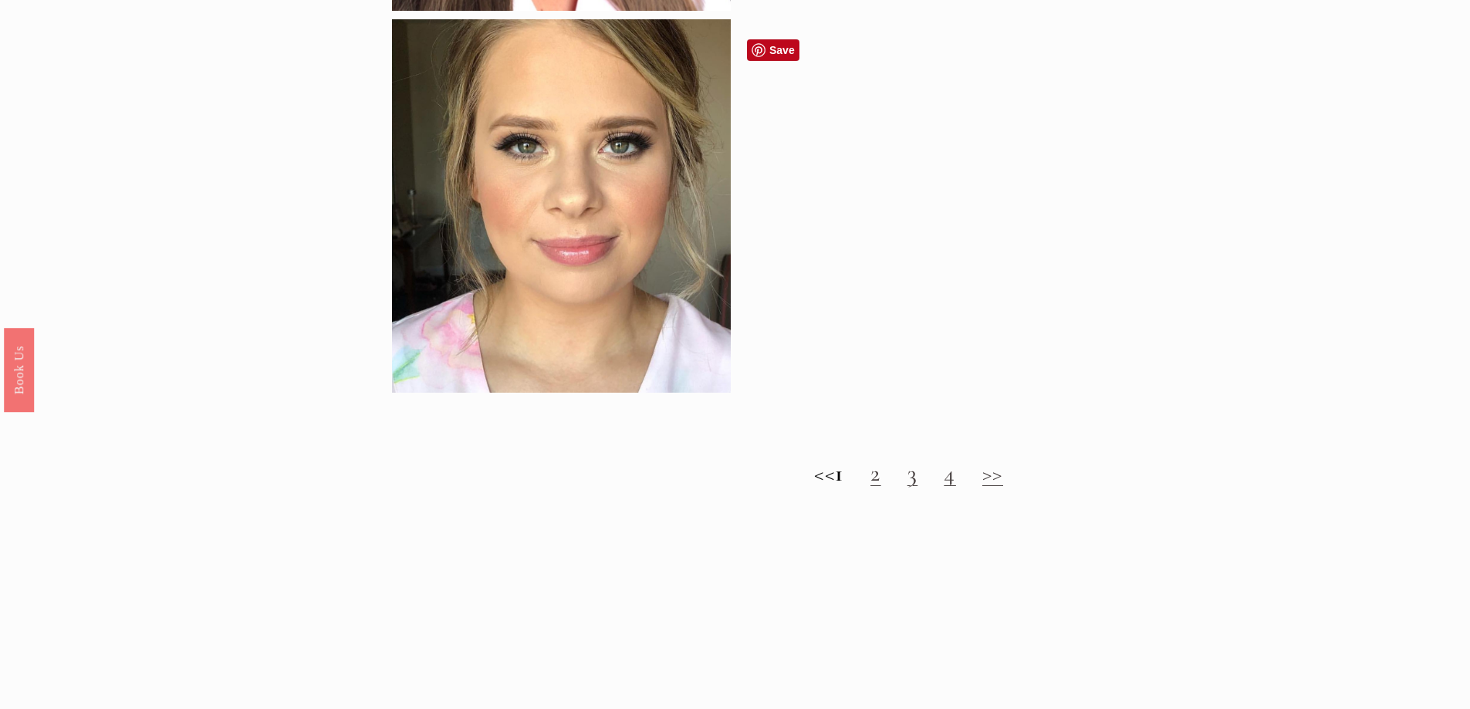
scroll to position [2083, 0]
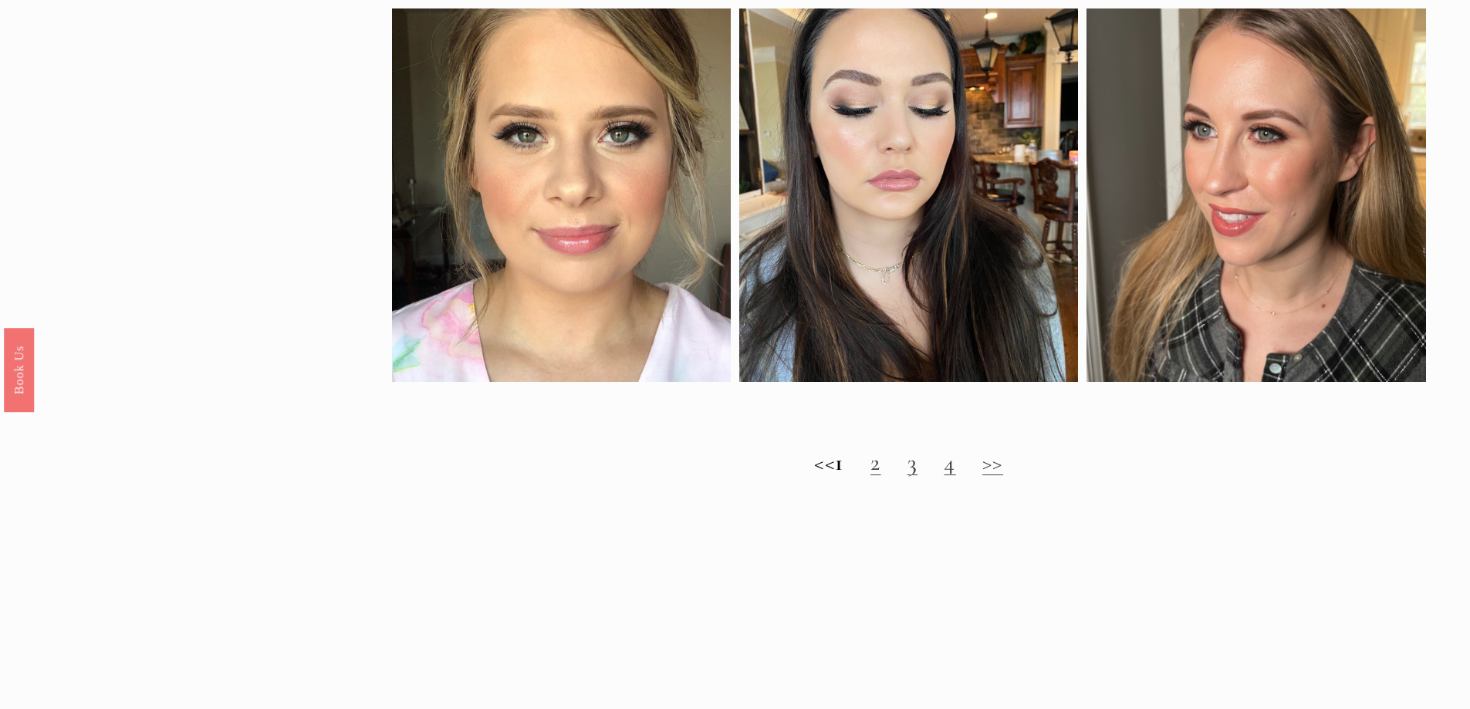
click at [881, 477] on link "2" at bounding box center [875, 462] width 11 height 29
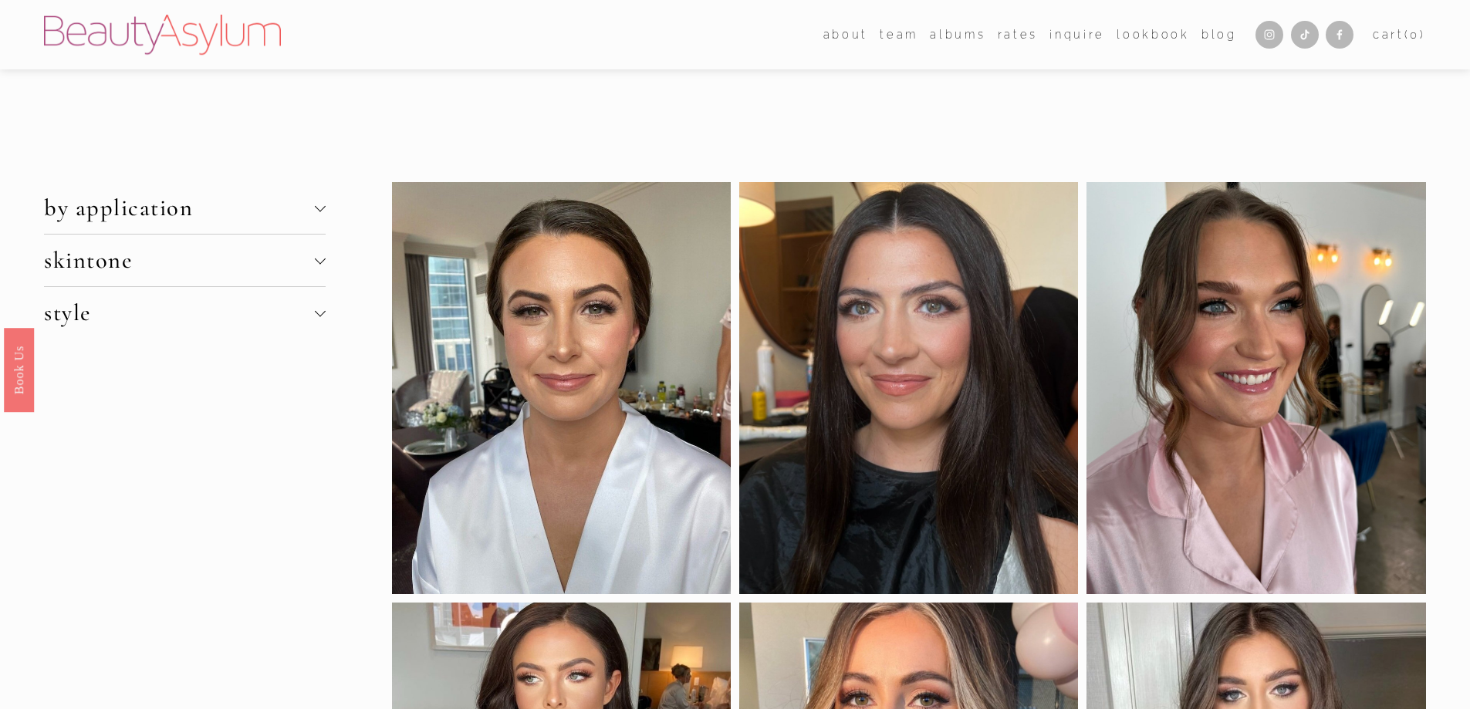
click at [323, 255] on div at bounding box center [320, 260] width 11 height 11
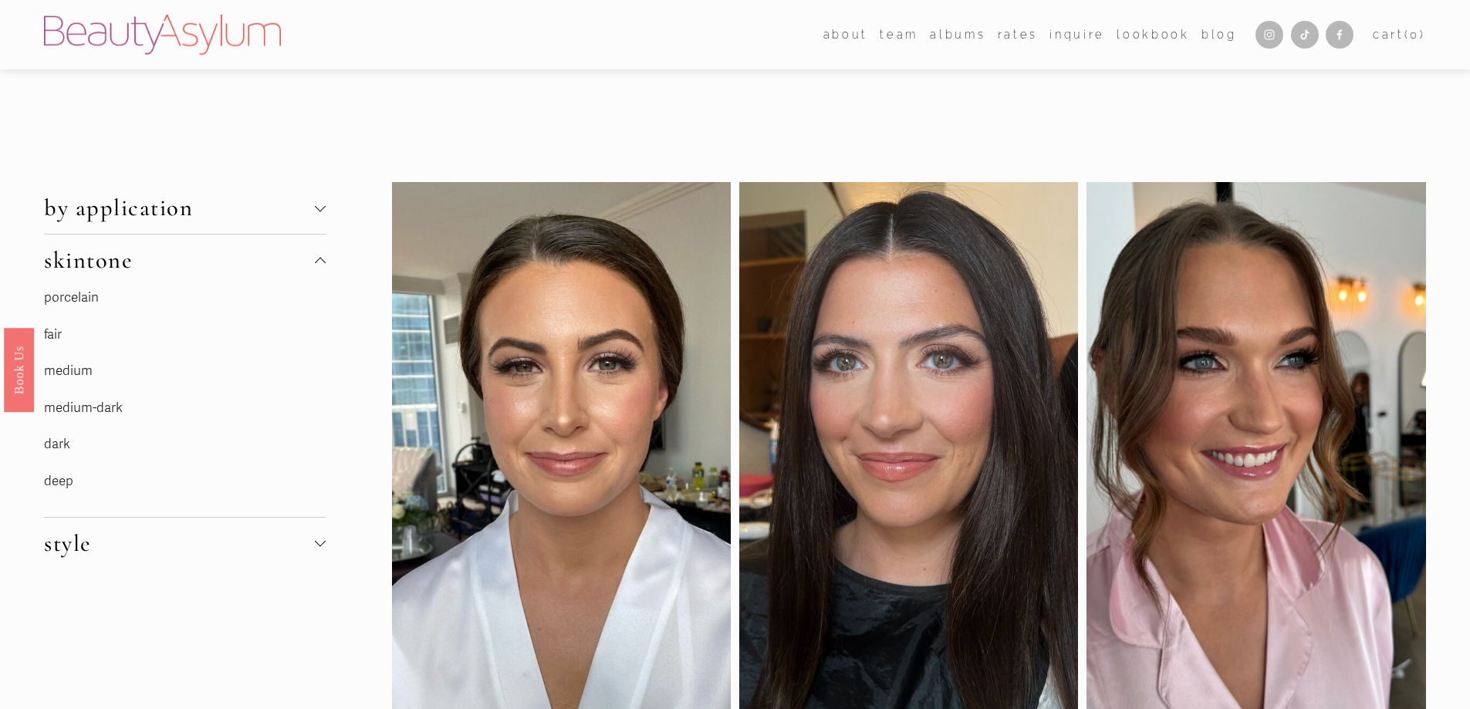
click at [54, 334] on link "fair" at bounding box center [53, 334] width 18 height 16
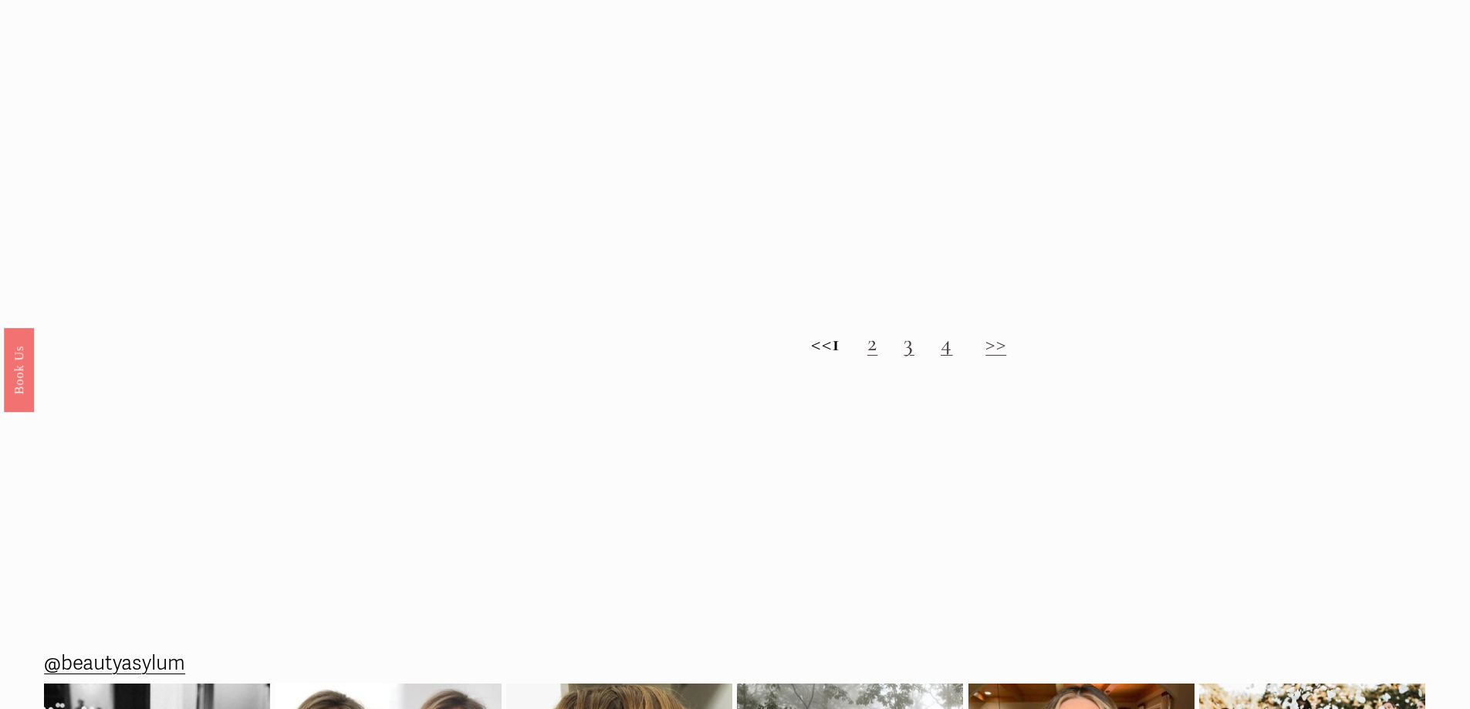
scroll to position [1929, 0]
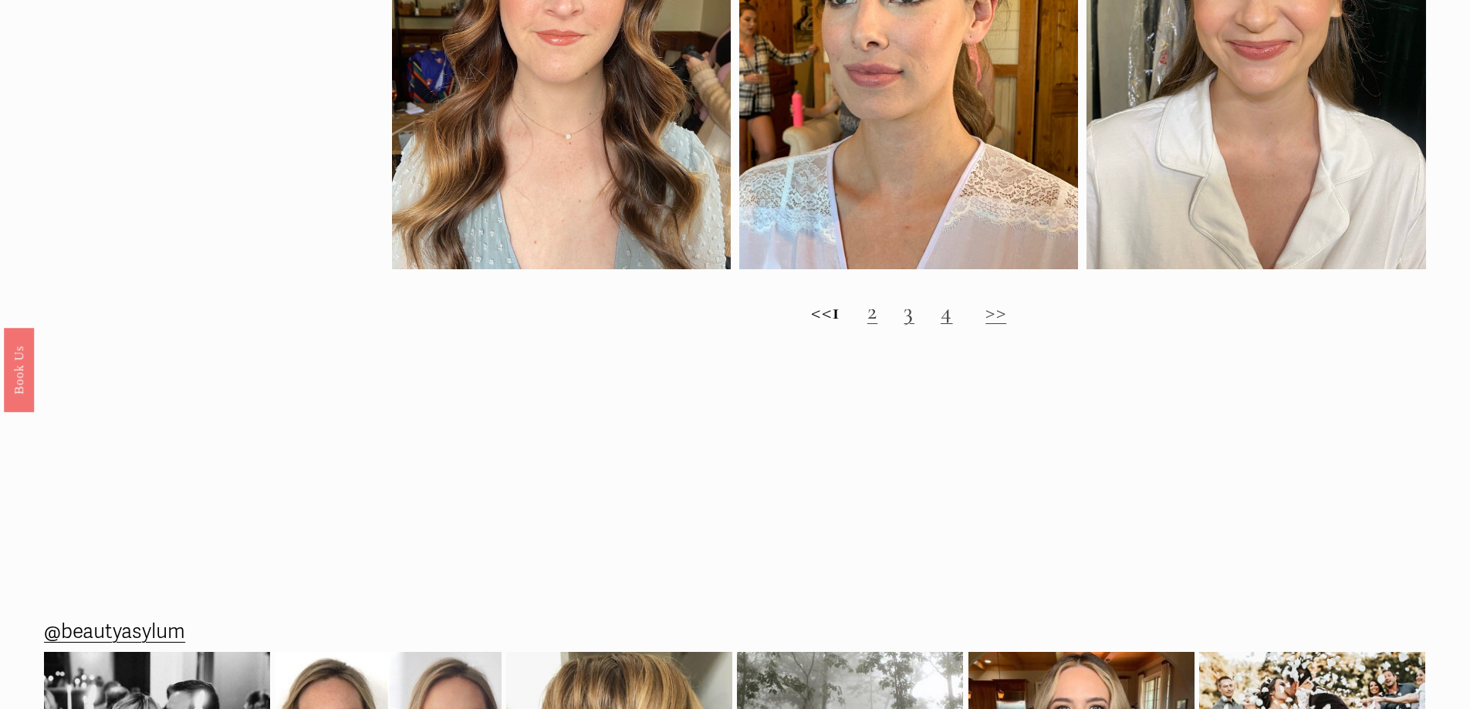
click at [878, 326] on link "2" at bounding box center [872, 311] width 11 height 29
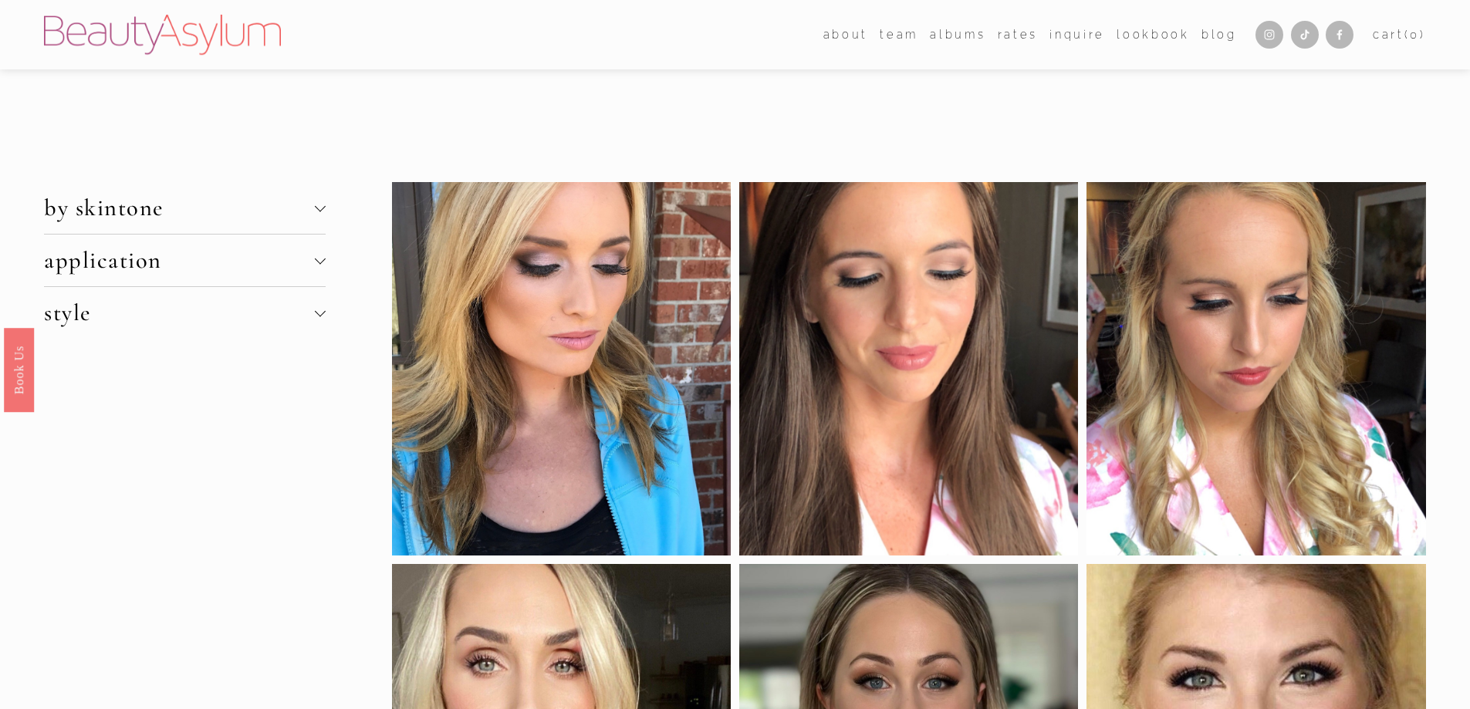
click at [319, 208] on div at bounding box center [319, 206] width 11 height 11
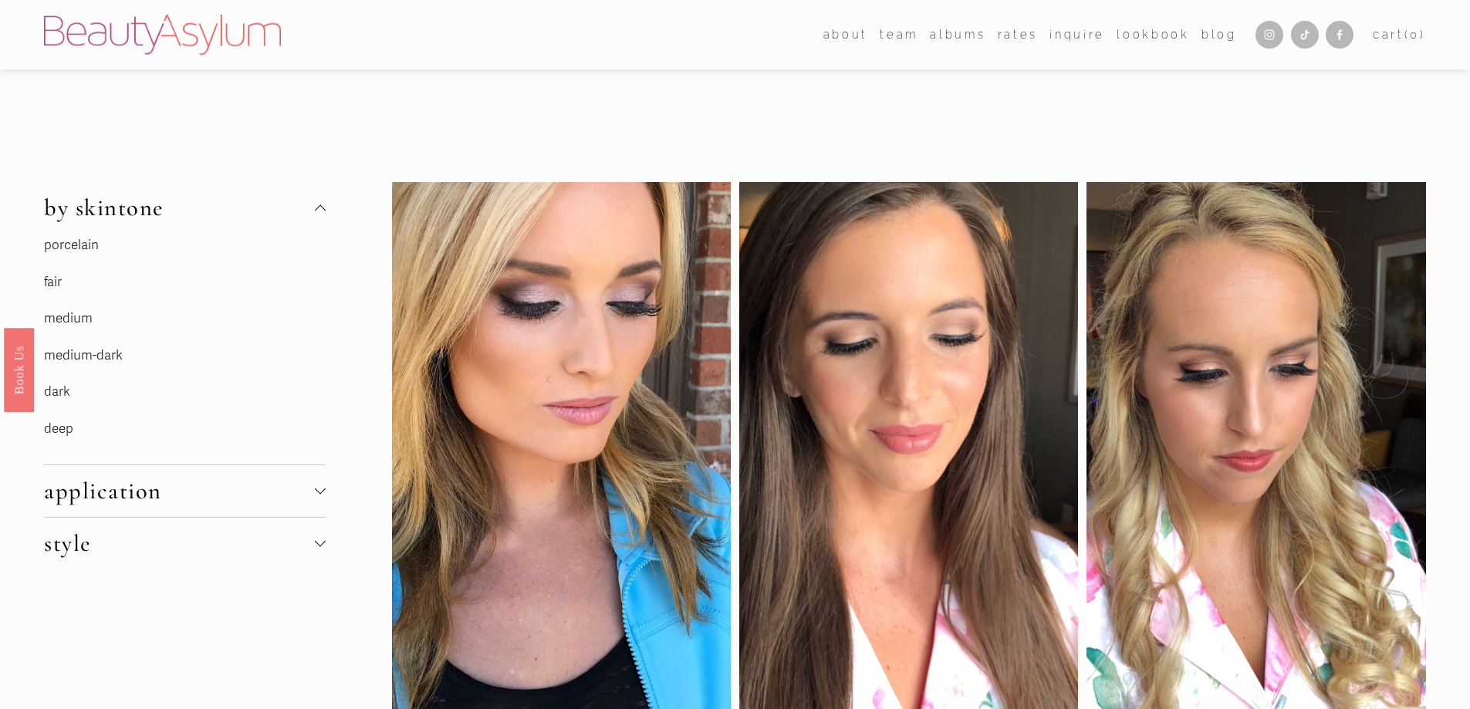
click at [79, 319] on link "medium" at bounding box center [68, 318] width 49 height 16
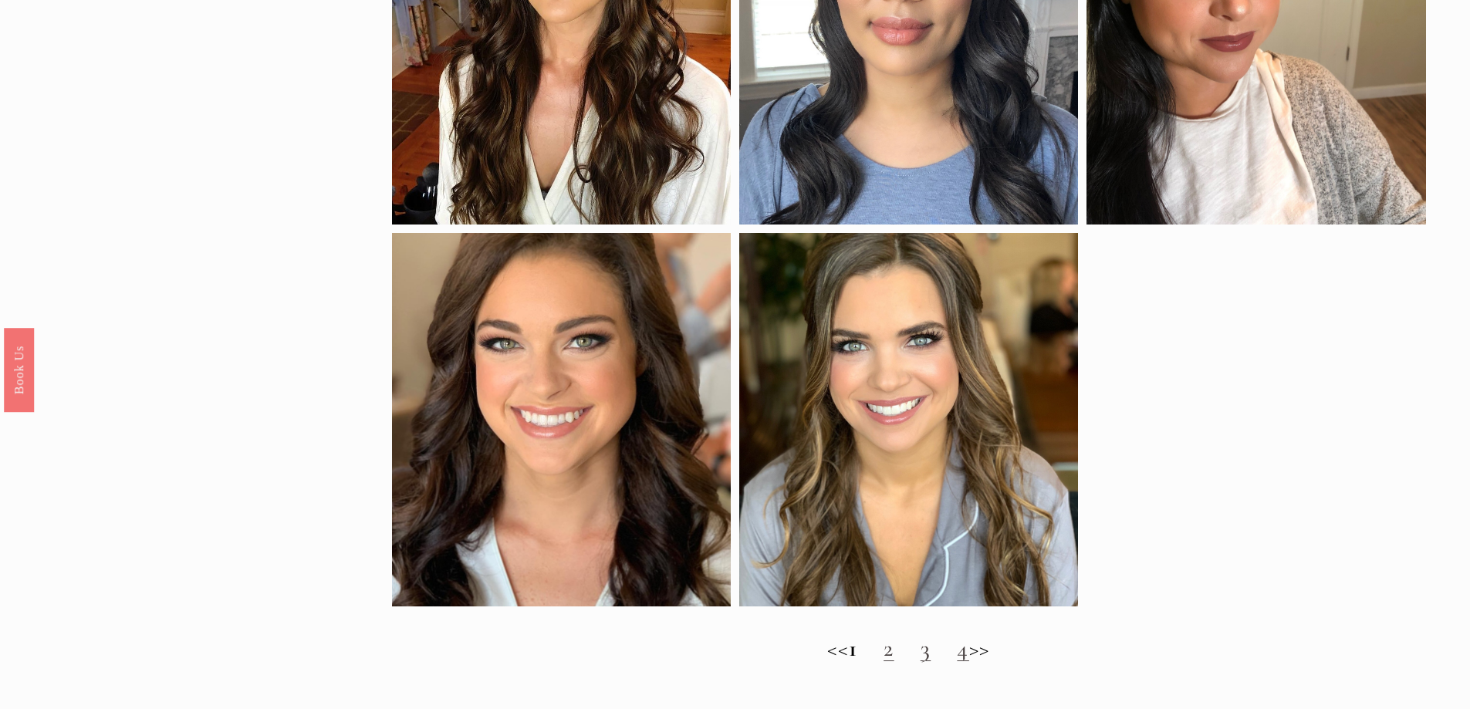
scroll to position [1543, 0]
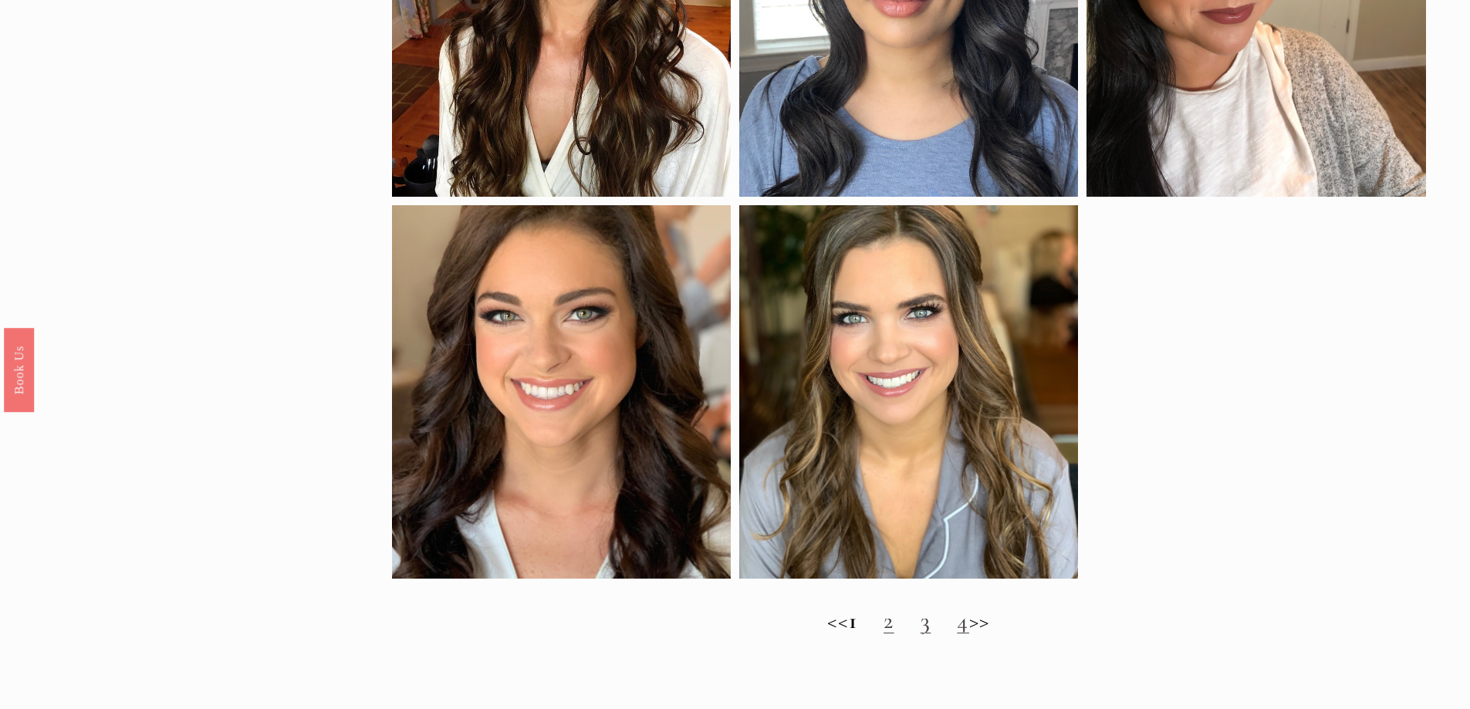
click at [890, 630] on link "2" at bounding box center [889, 620] width 11 height 29
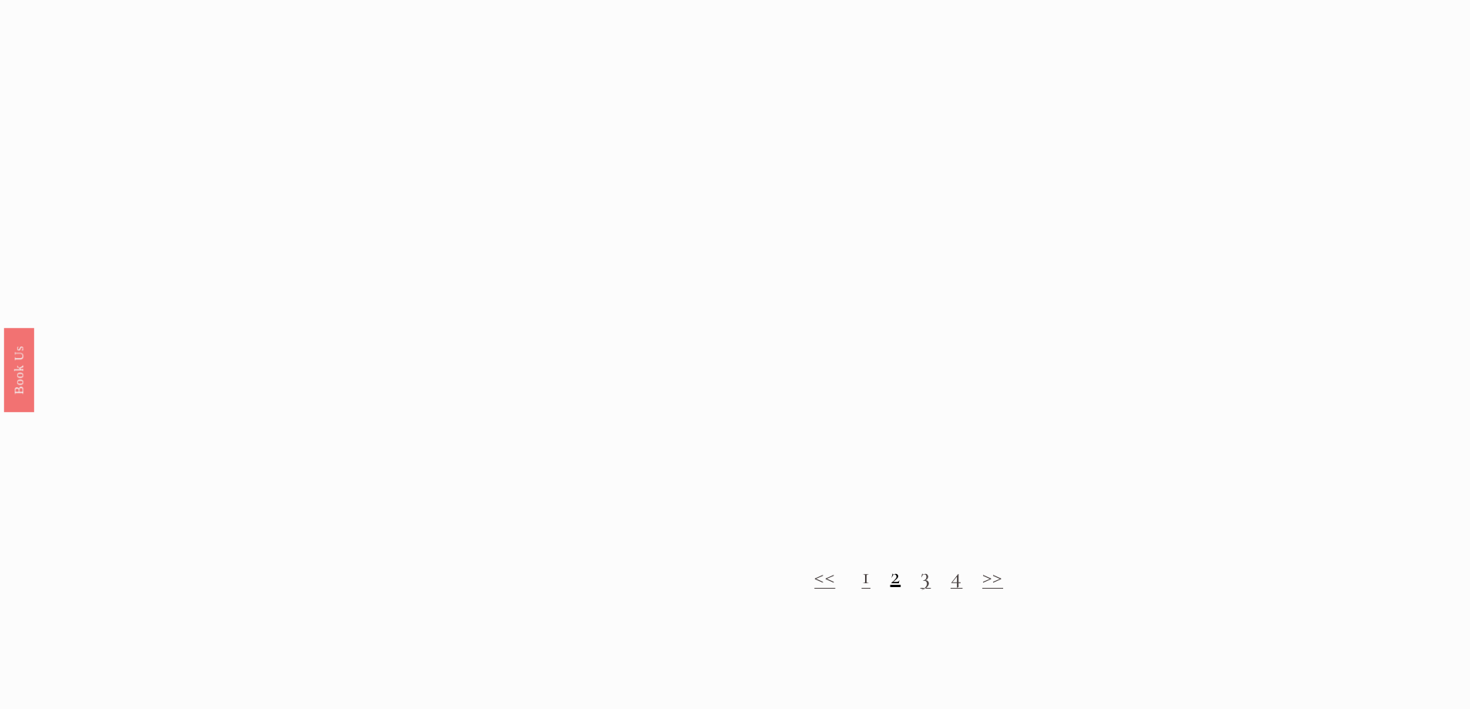
scroll to position [1620, 0]
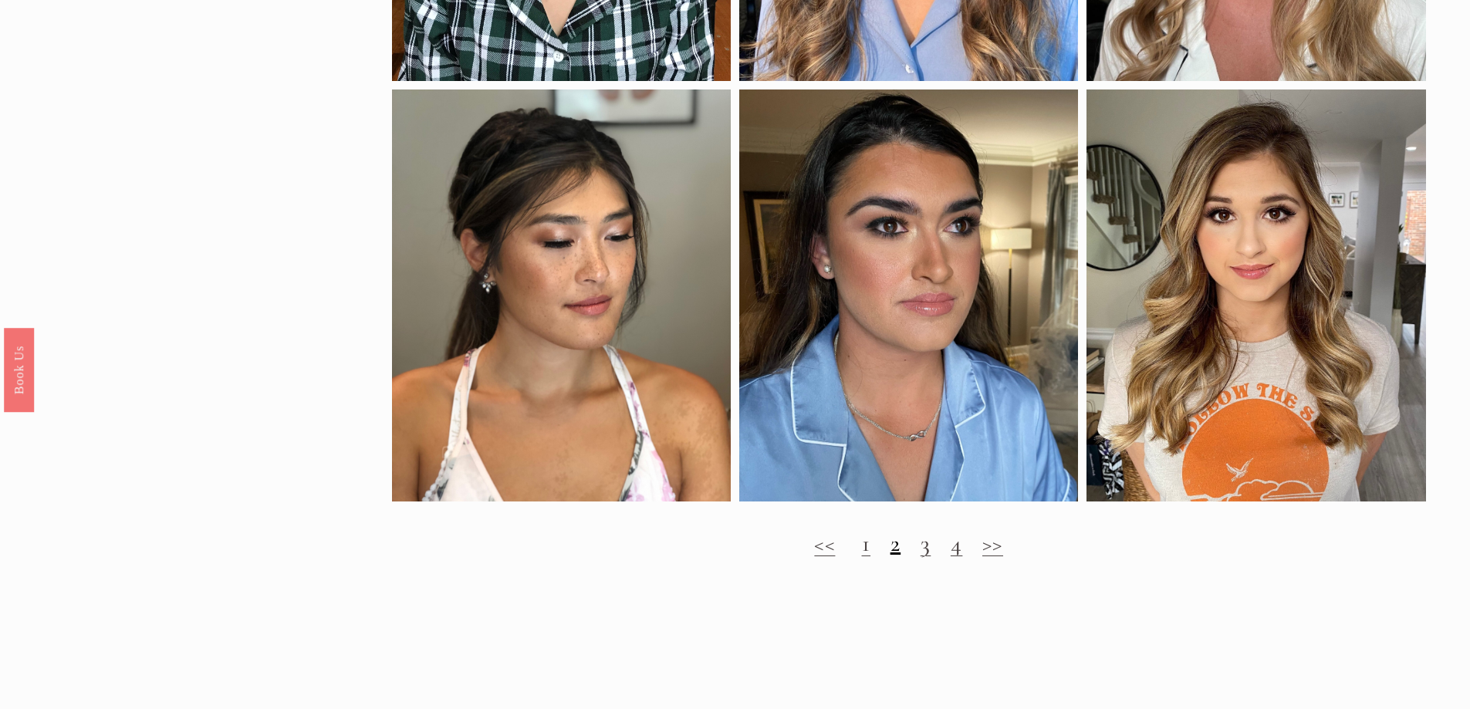
click at [928, 558] on link "3" at bounding box center [926, 543] width 11 height 29
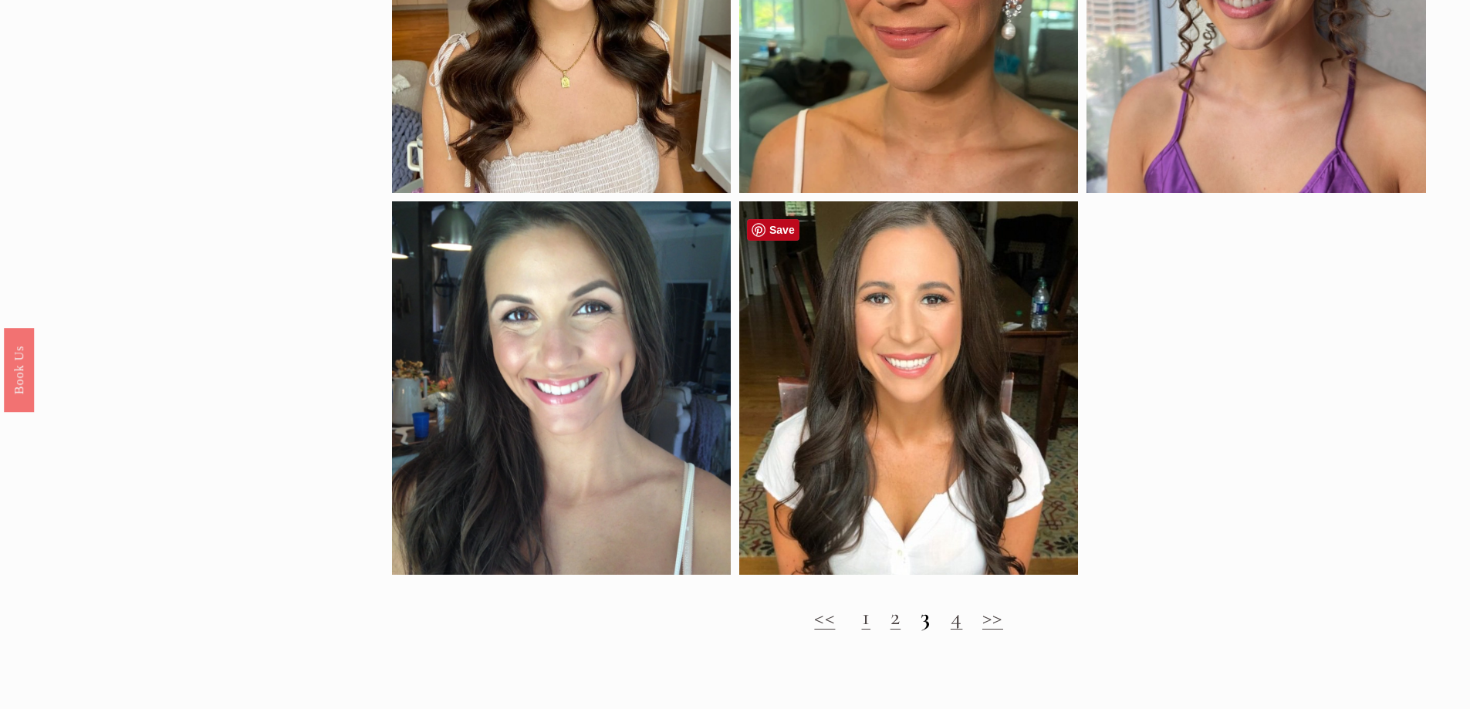
scroll to position [1543, 0]
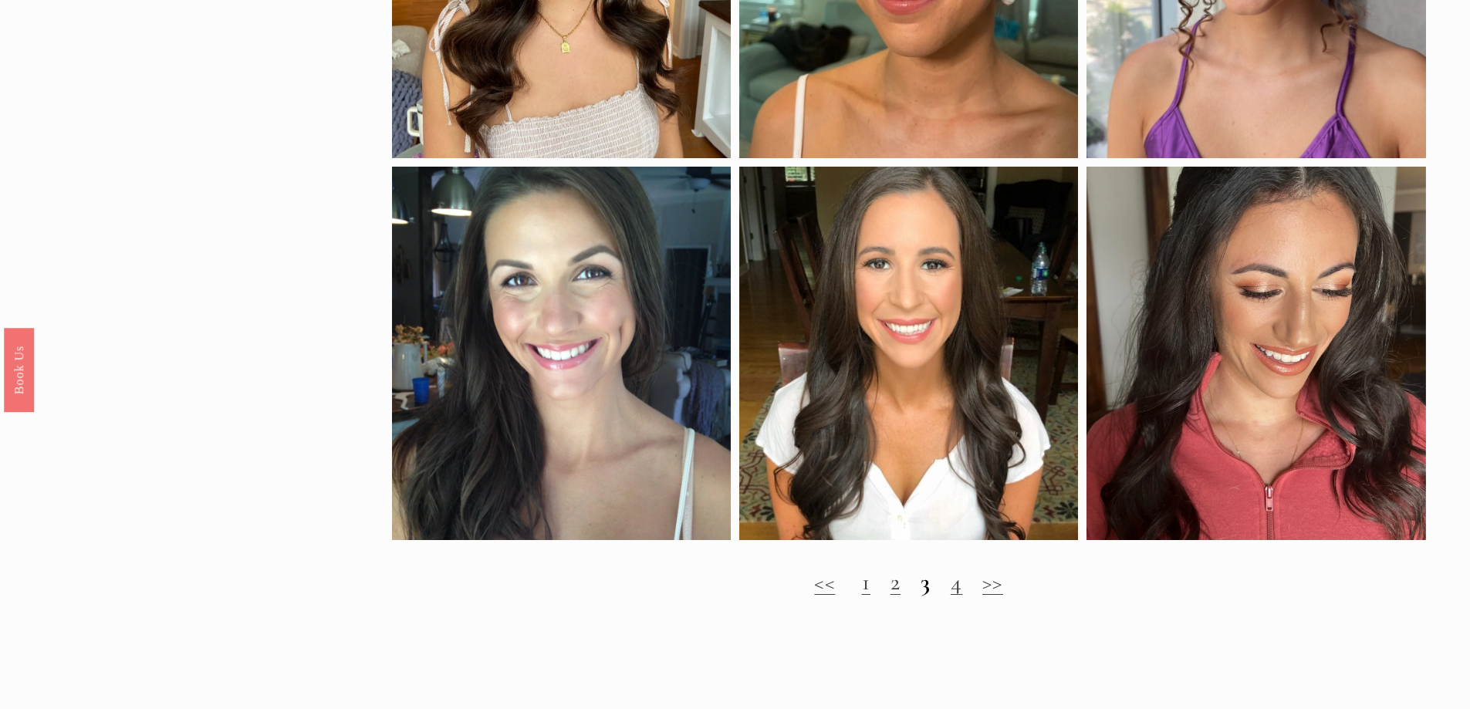
click at [958, 596] on link "4" at bounding box center [957, 582] width 12 height 29
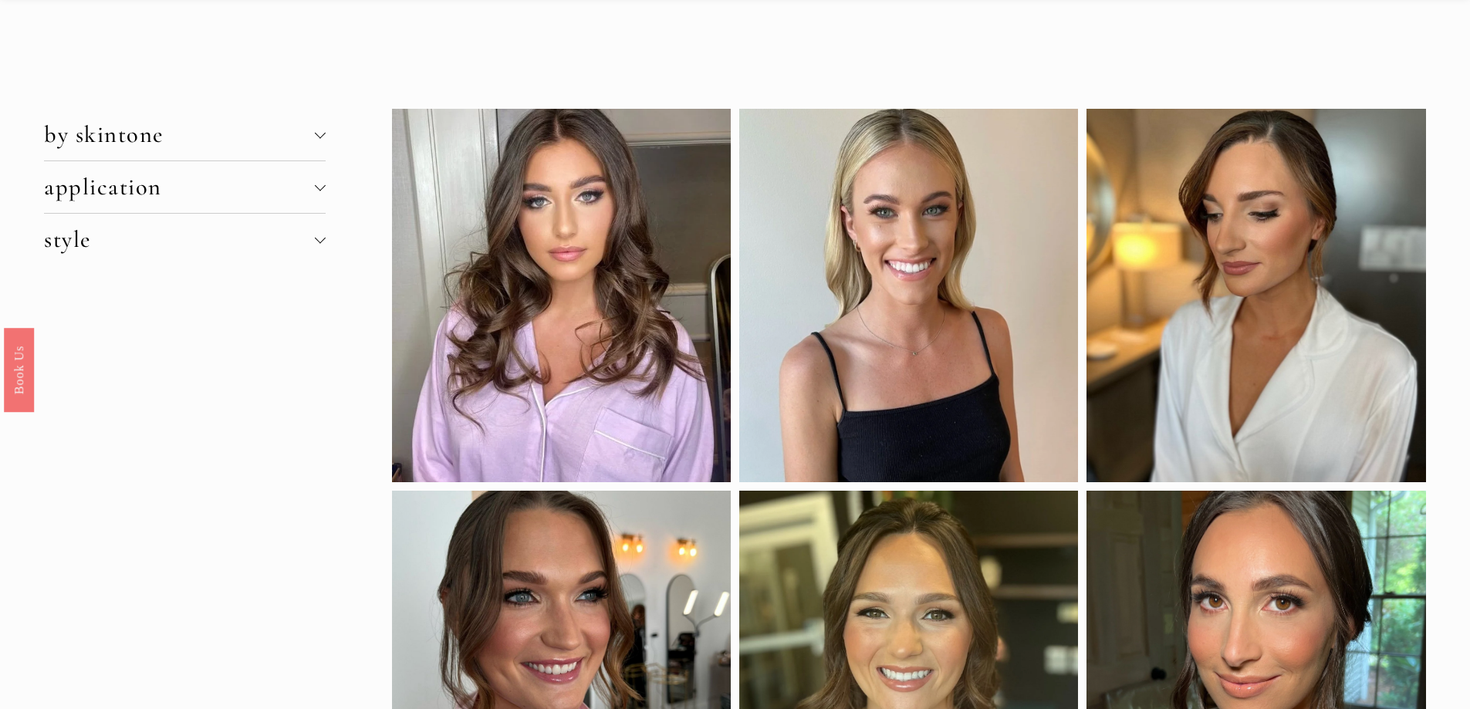
scroll to position [0, 0]
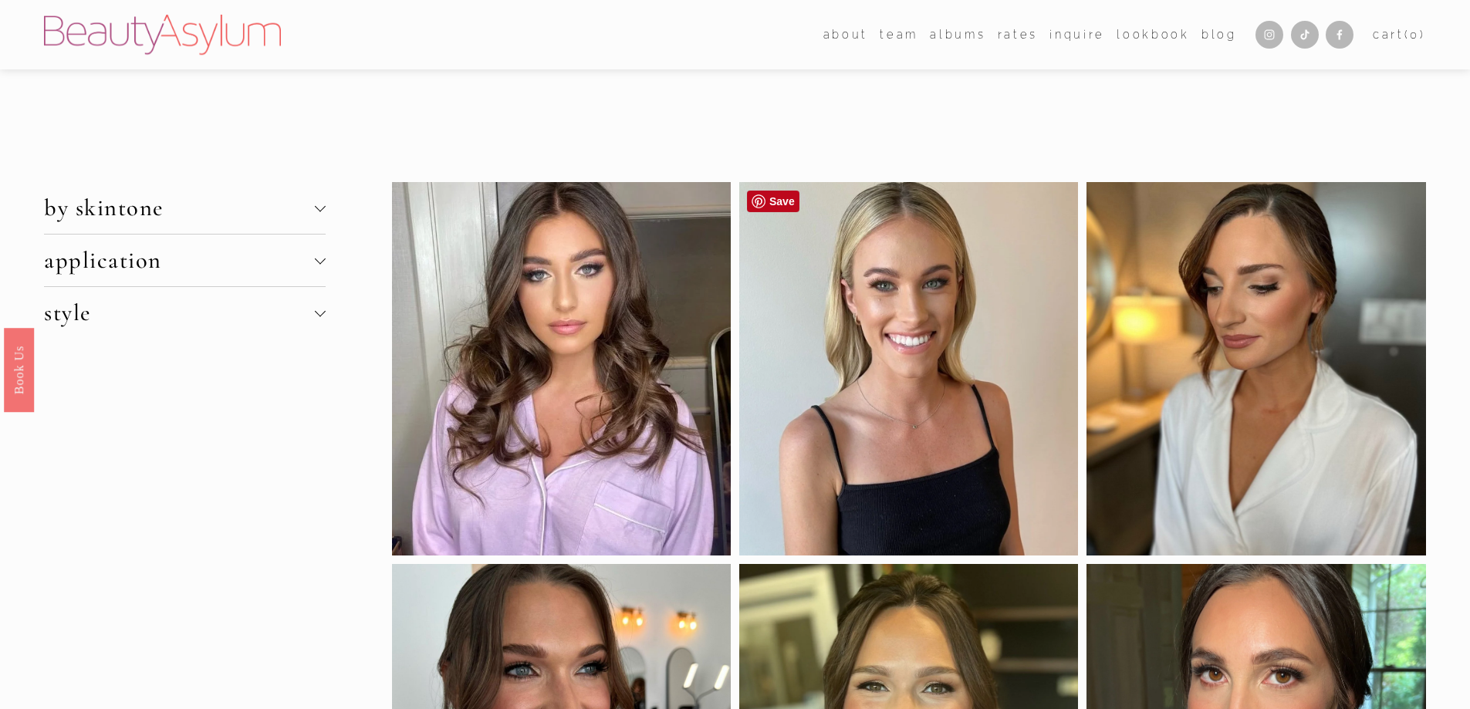
click at [927, 394] on div at bounding box center [908, 368] width 339 height 373
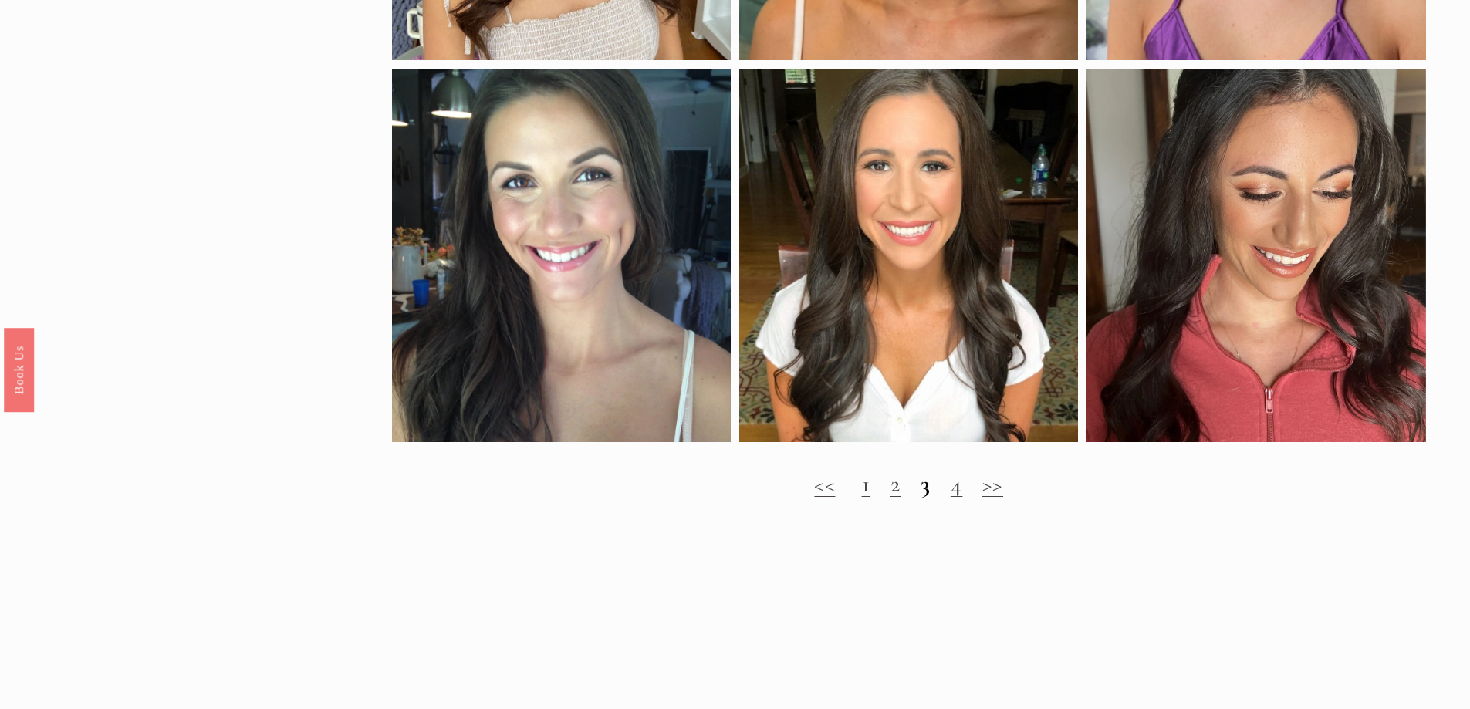
scroll to position [1775, 0]
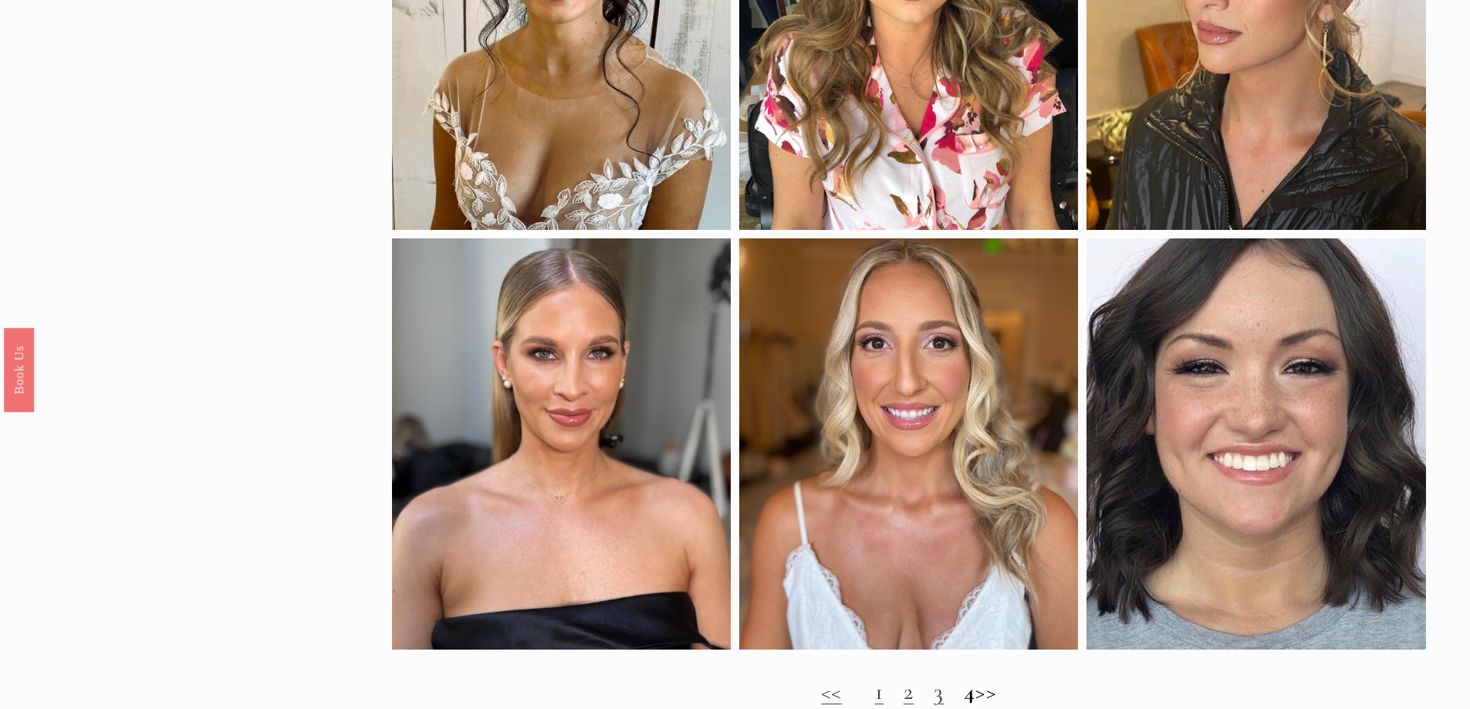
scroll to position [849, 0]
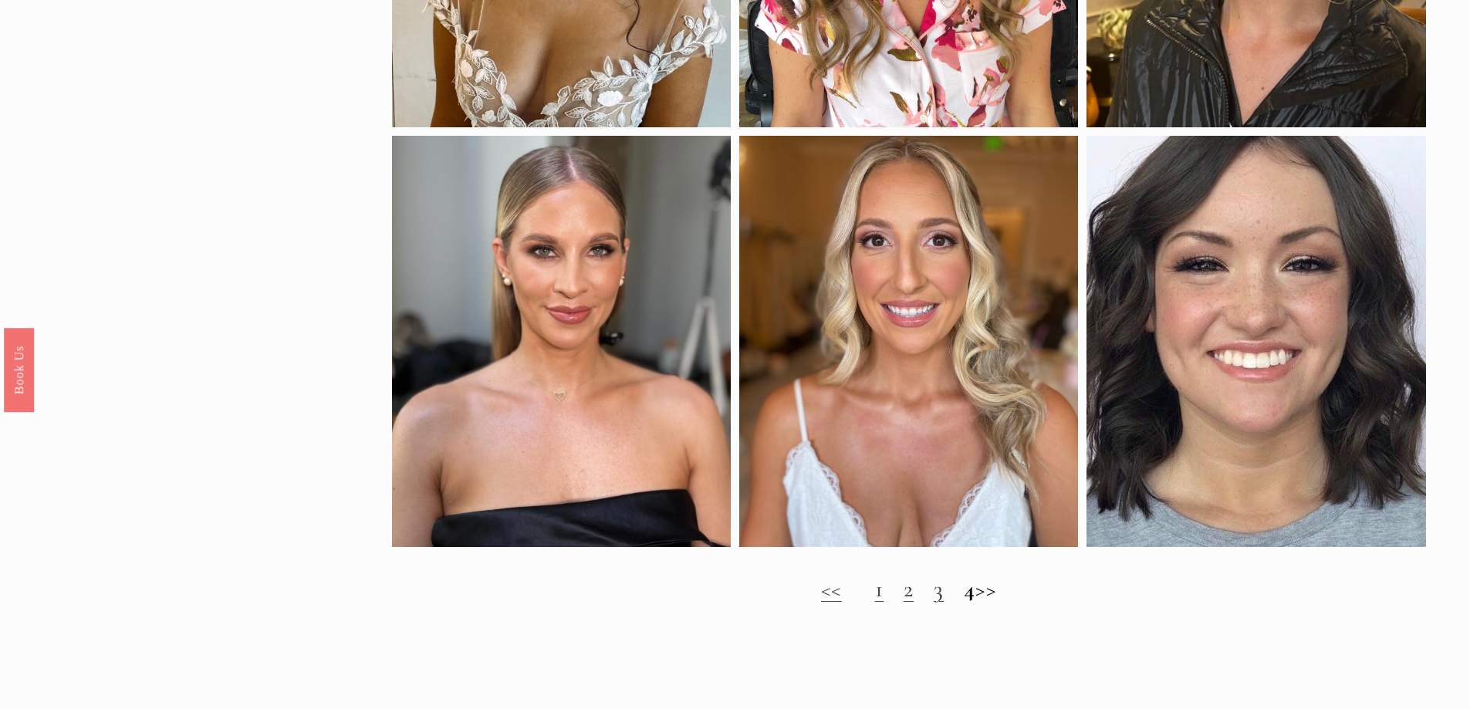
click at [992, 602] on h2 "<< 1 2 3 4 >>" at bounding box center [909, 590] width 1034 height 28
click at [998, 599] on h2 "<< 1 2 3 4 >>" at bounding box center [909, 590] width 1034 height 28
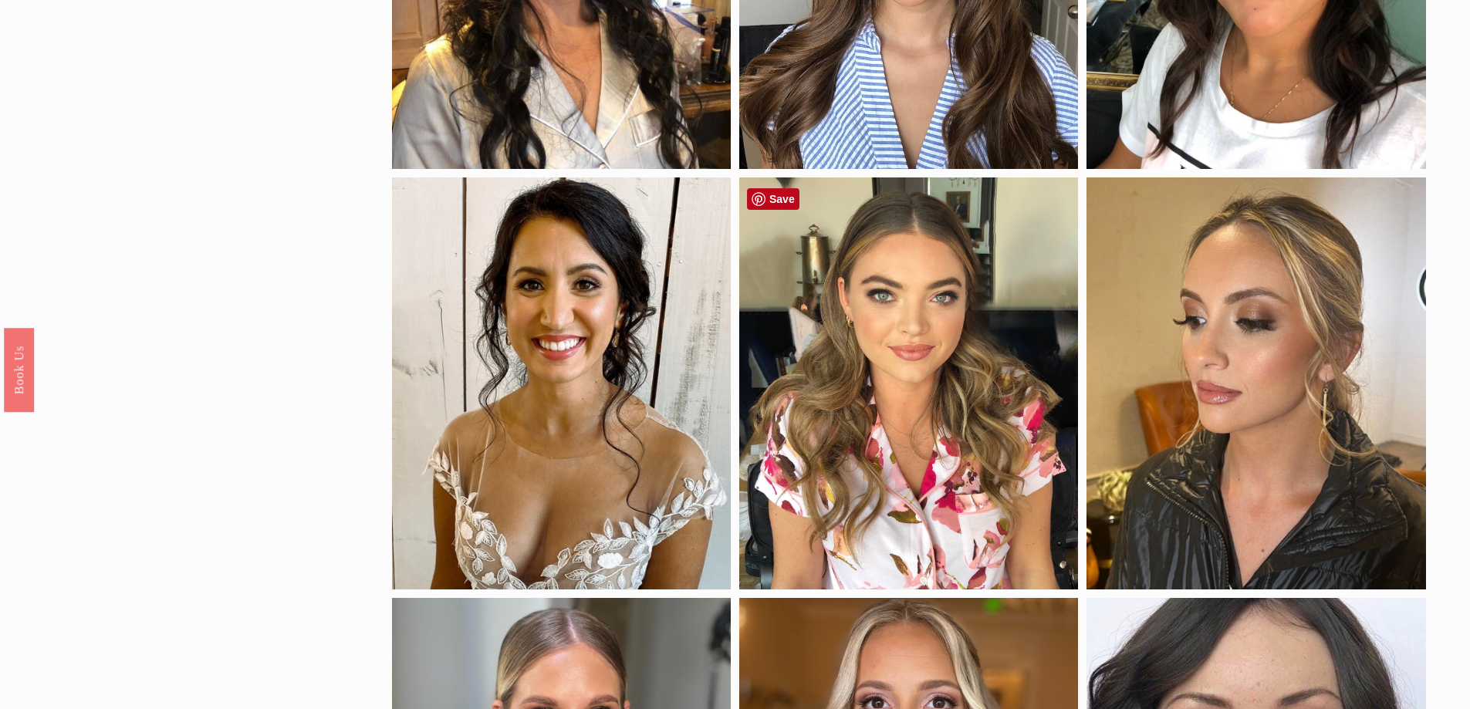
scroll to position [463, 0]
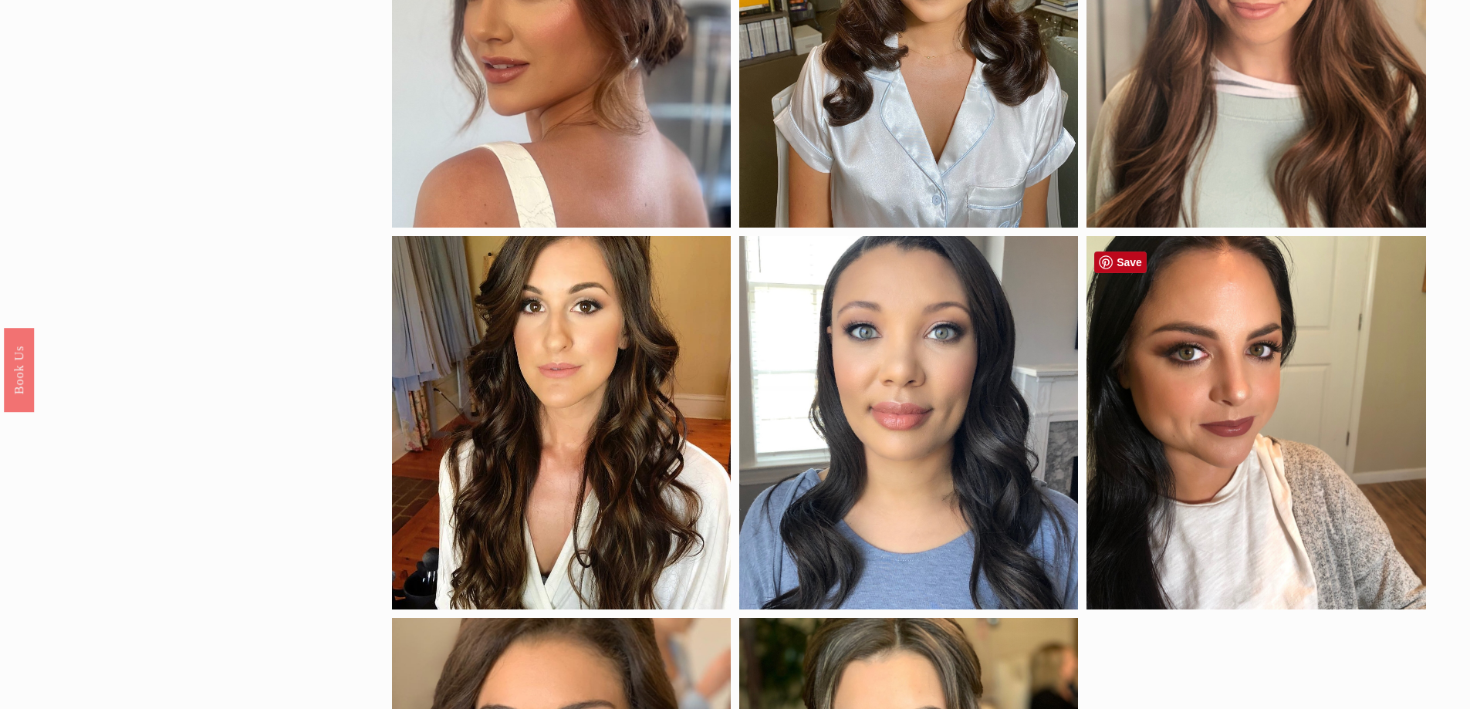
scroll to position [1157, 0]
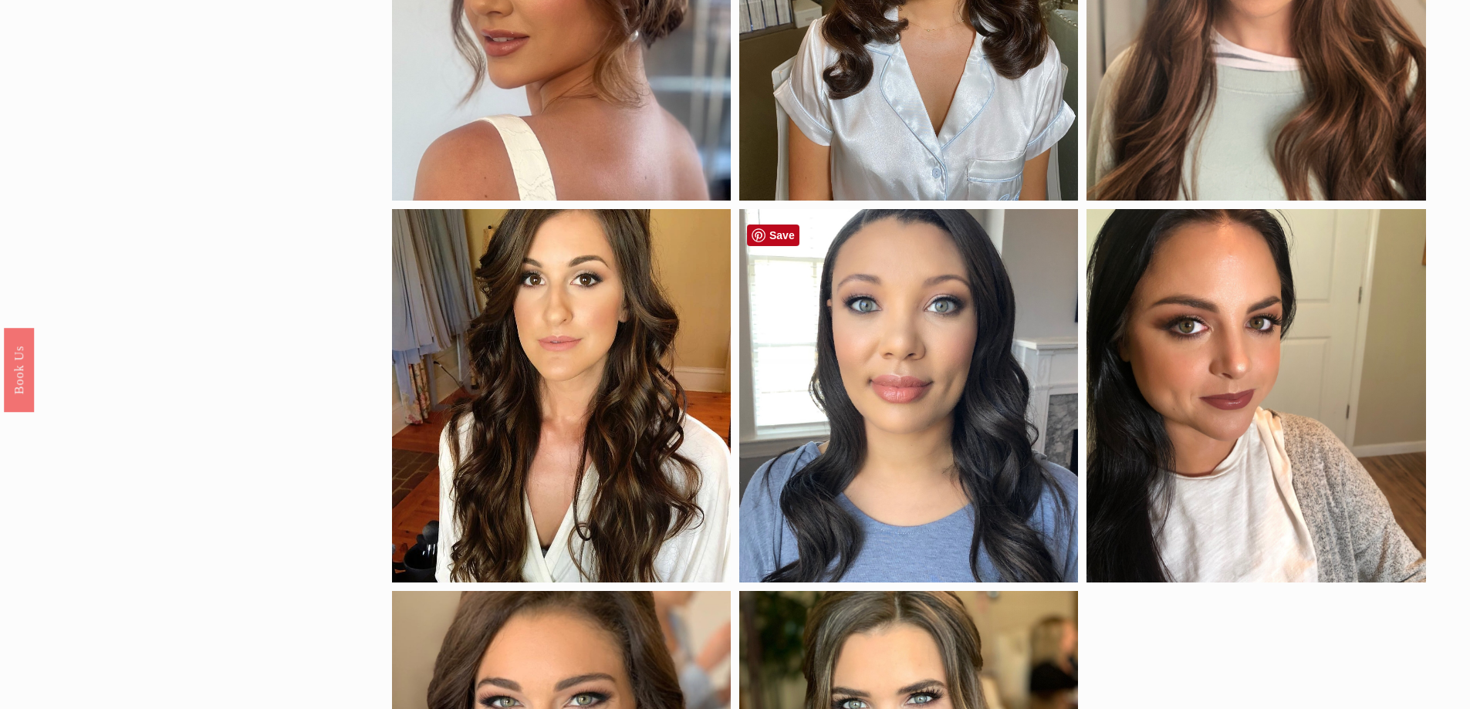
click at [937, 452] on div at bounding box center [908, 395] width 339 height 373
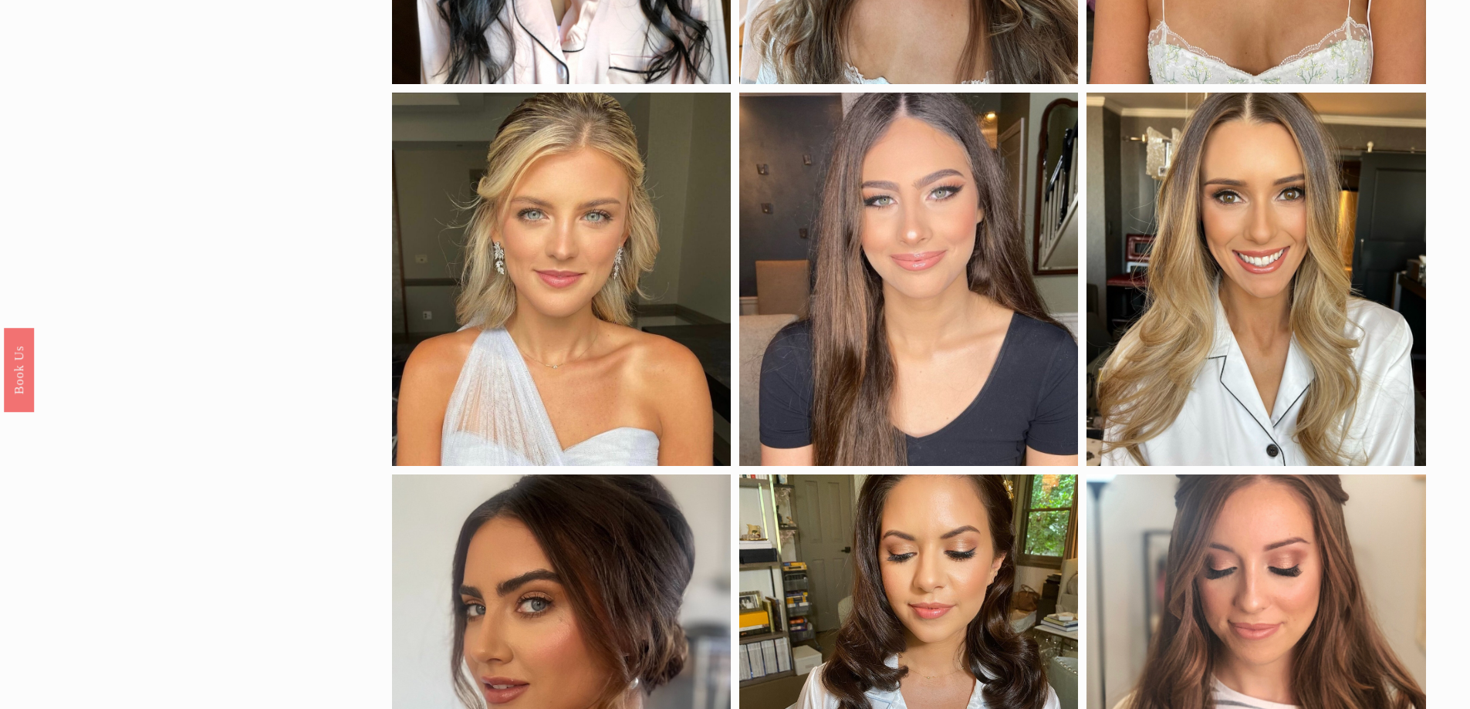
scroll to position [463, 0]
